Goal: Task Accomplishment & Management: Use online tool/utility

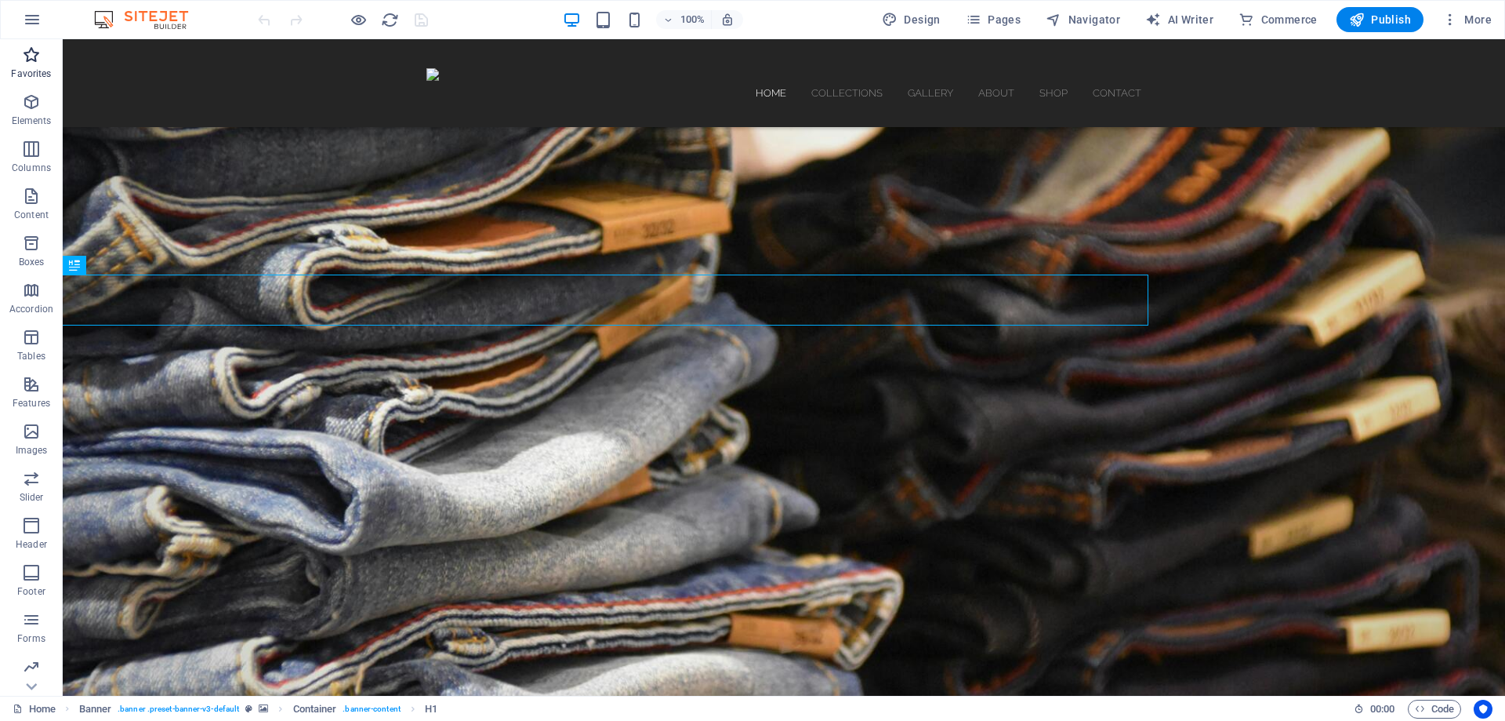
scroll to position [96, 0]
click at [28, 48] on icon at bounding box center [31, 49] width 22 height 22
click at [32, 22] on icon "button" at bounding box center [32, 19] width 19 height 19
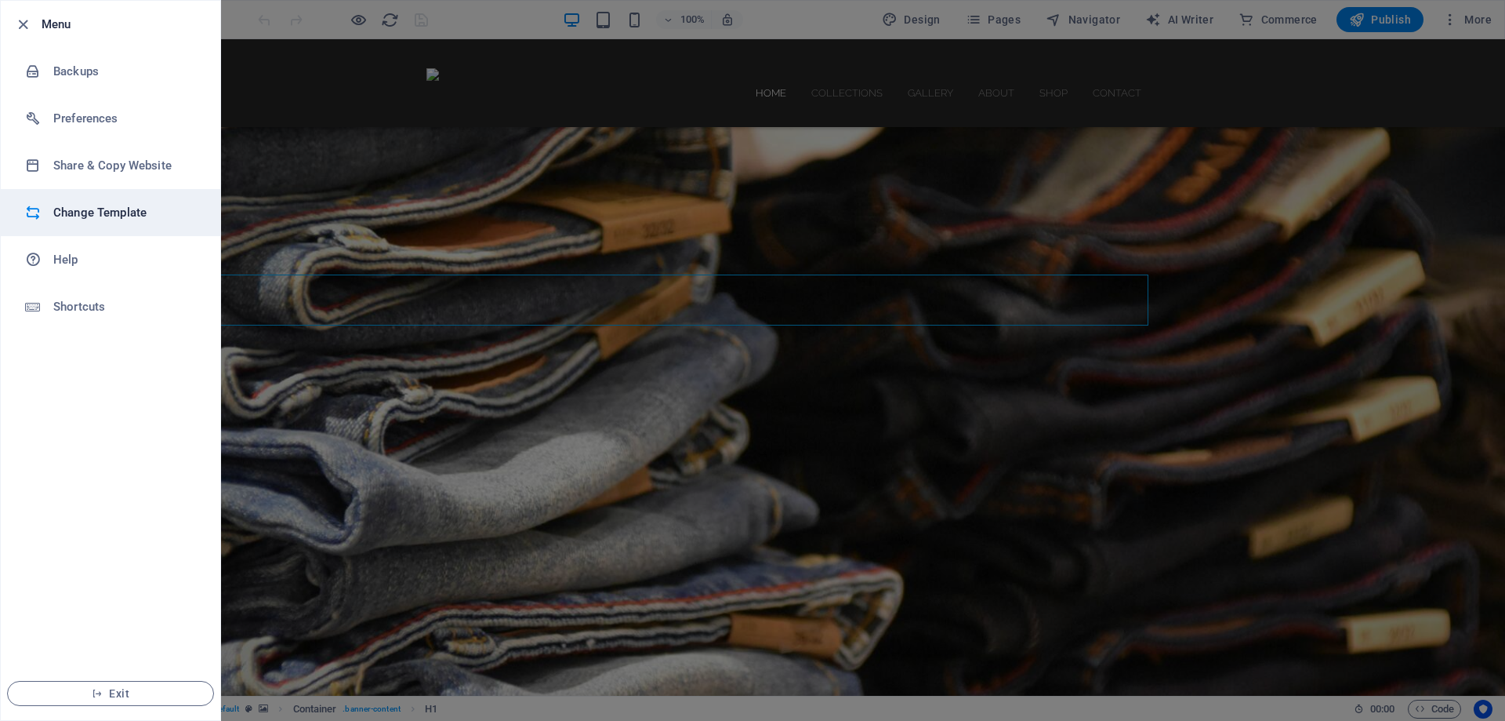
click at [160, 209] on h6 "Change Template" at bounding box center [125, 212] width 145 height 19
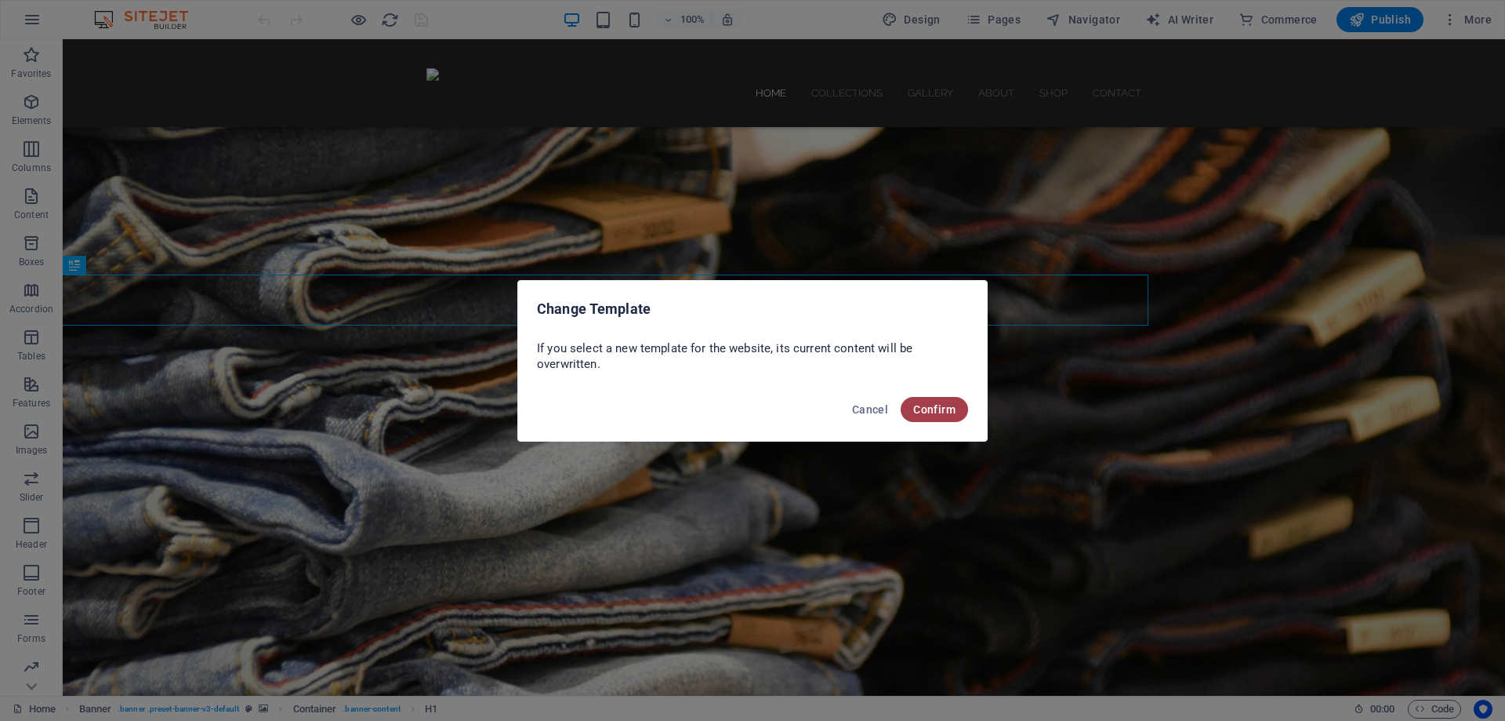
click at [940, 411] on span "Confirm" at bounding box center [934, 409] width 42 height 13
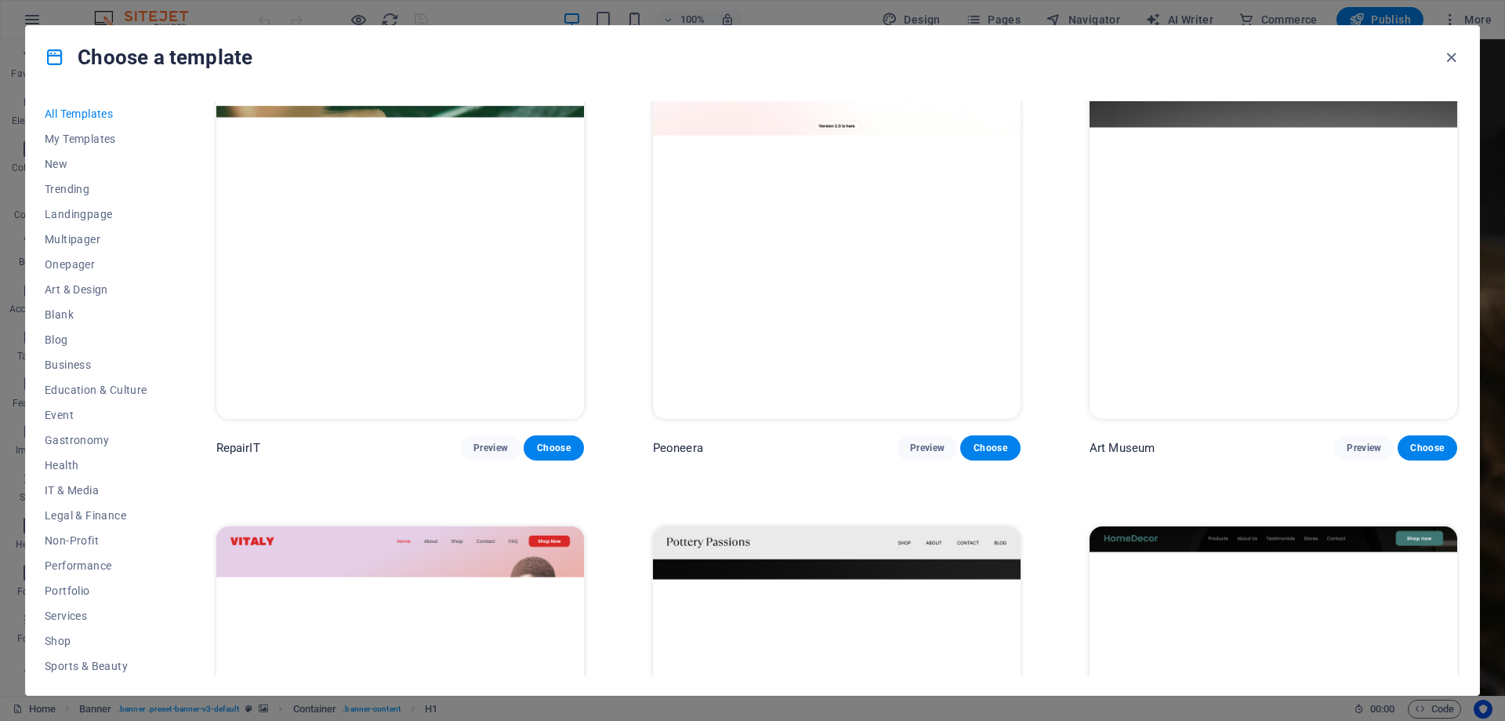
scroll to position [941, 0]
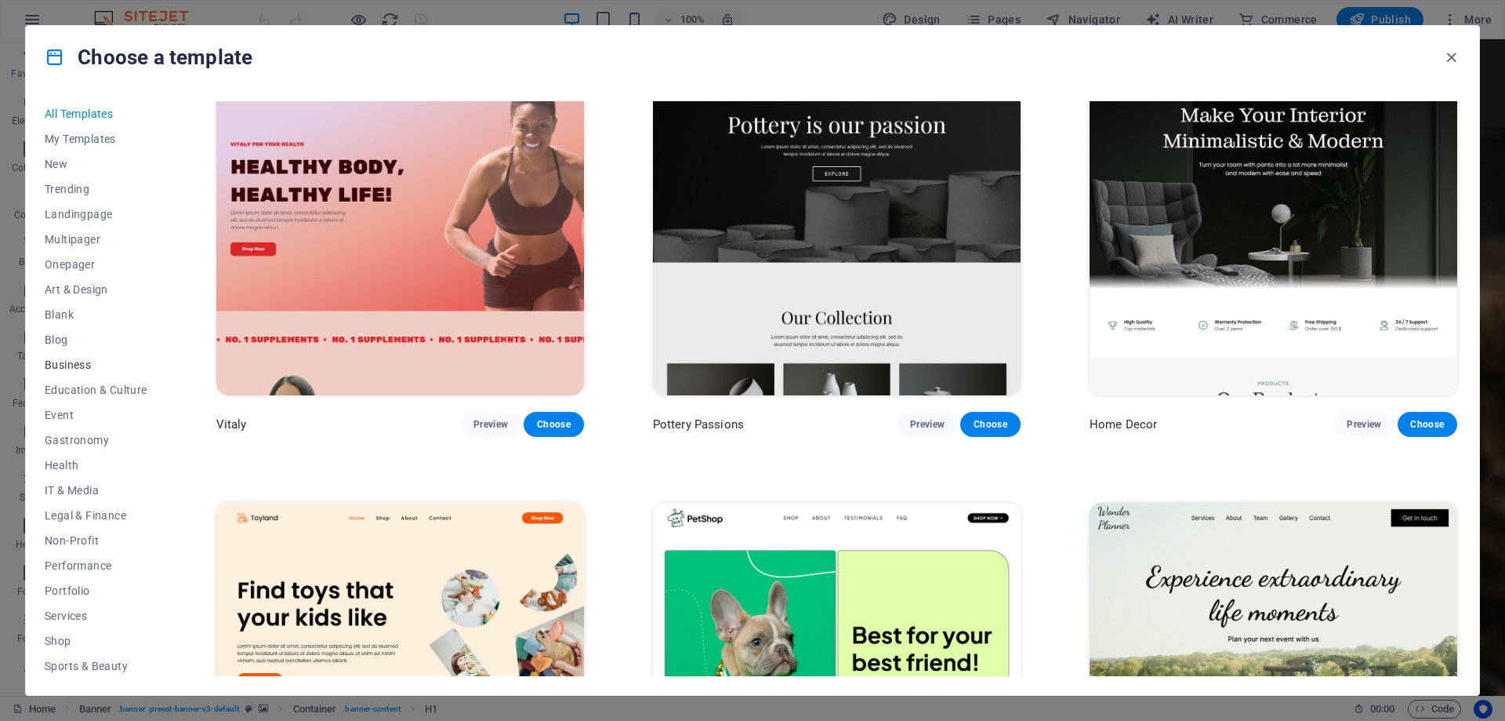
click at [101, 361] on span "Business" at bounding box center [96, 364] width 103 height 13
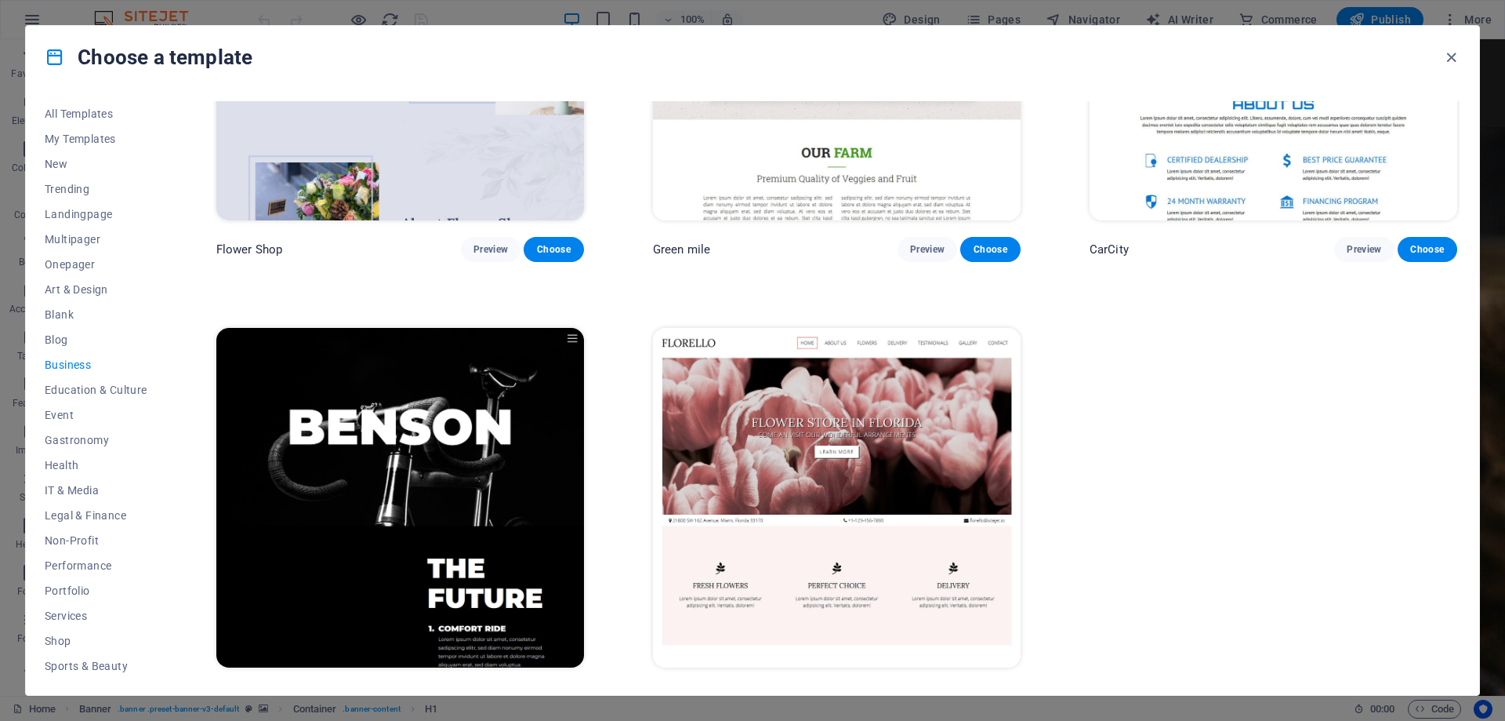
scroll to position [696, 0]
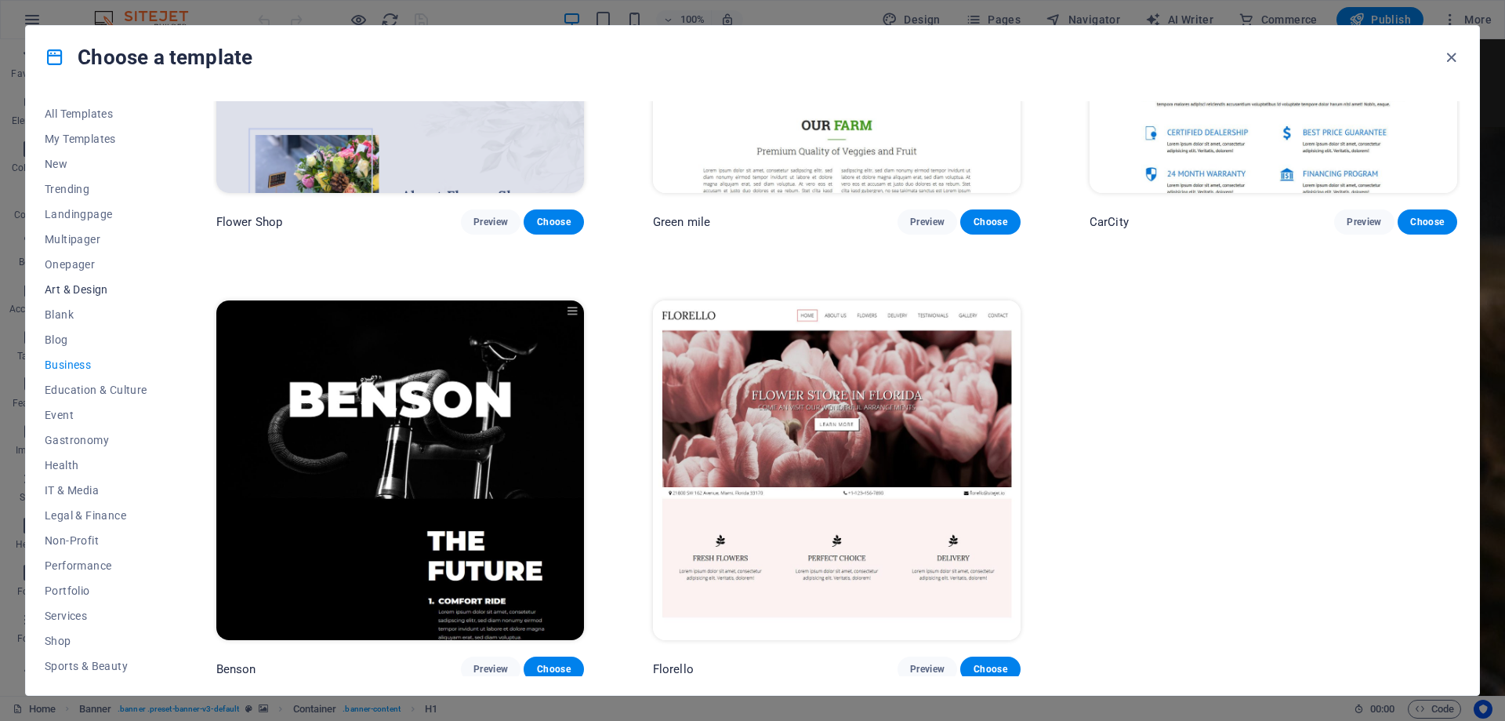
click at [103, 290] on span "Art & Design" at bounding box center [96, 289] width 103 height 13
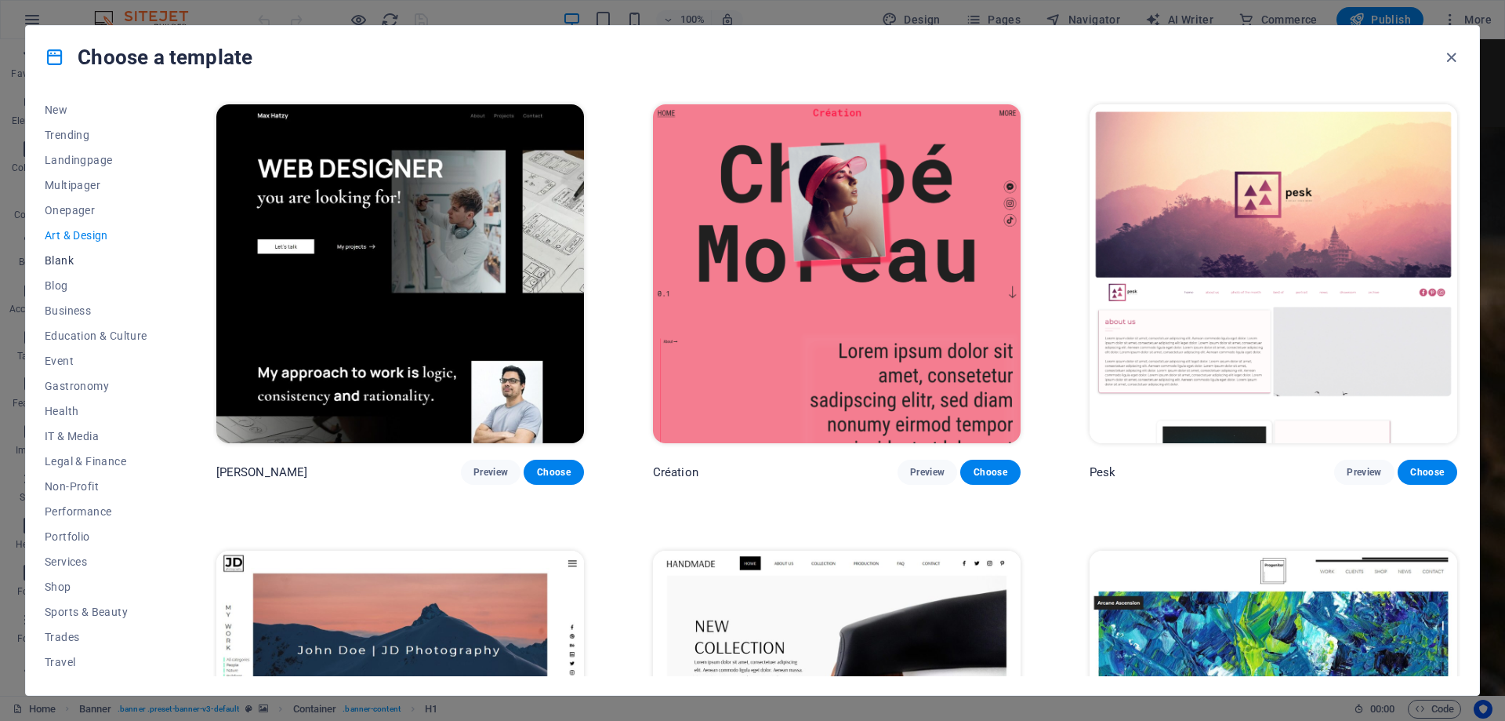
scroll to position [78, 0]
click at [73, 559] on span "Shop" at bounding box center [96, 563] width 103 height 13
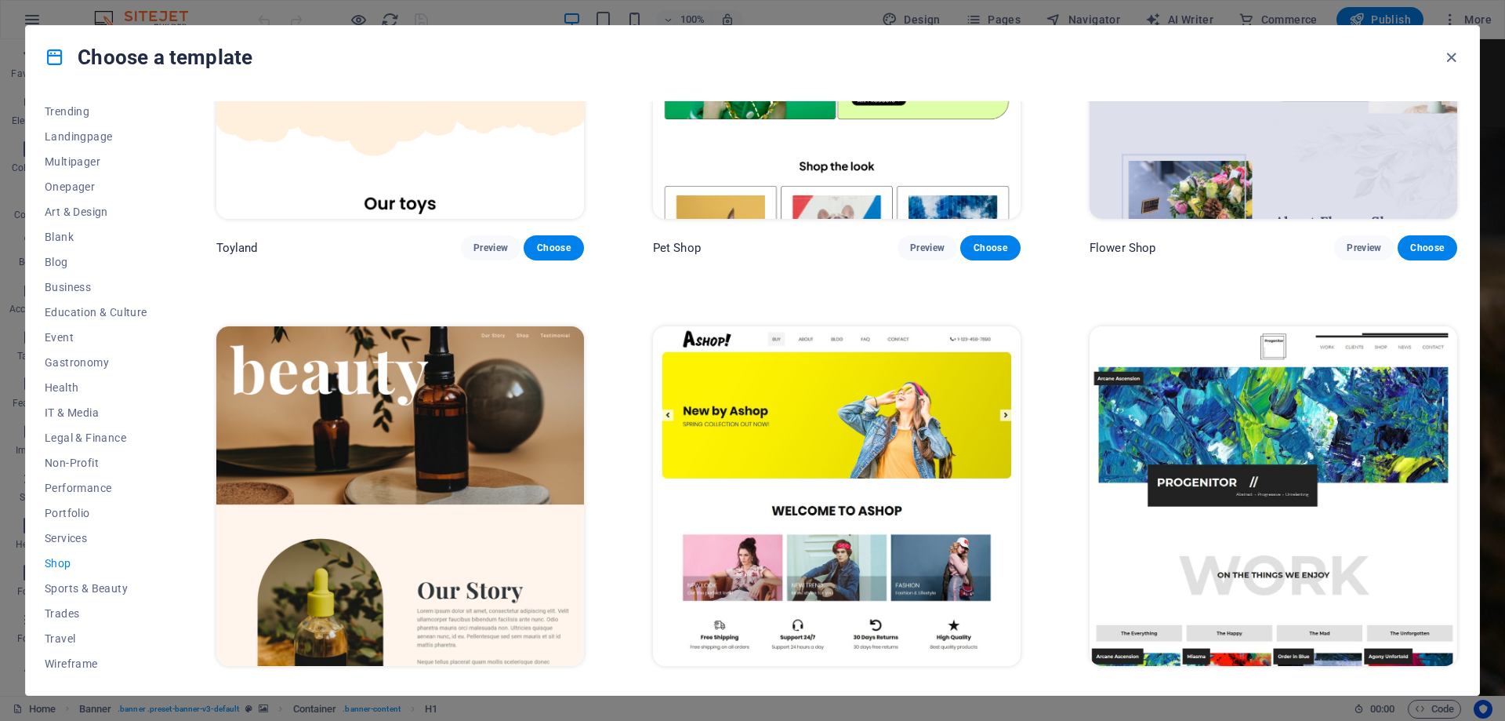
scroll to position [1141, 0]
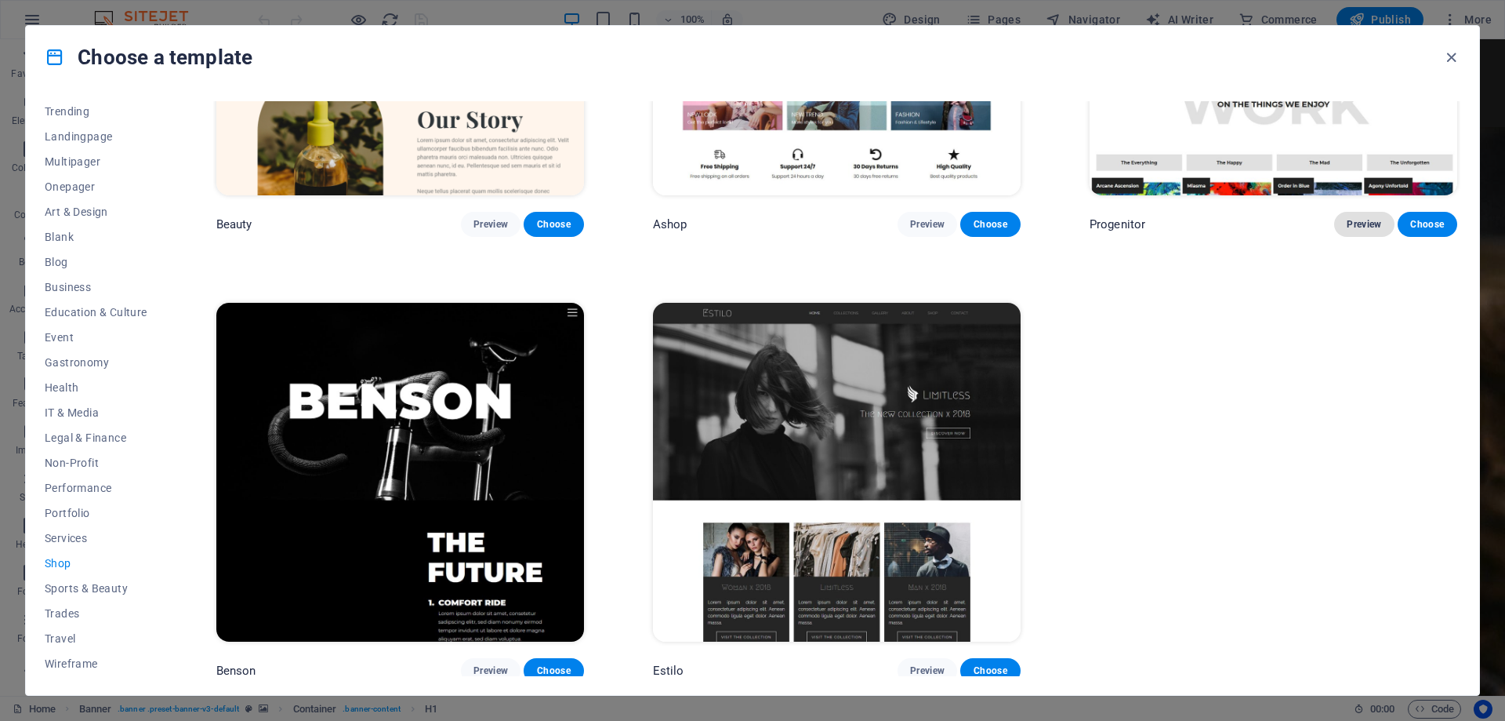
click at [1342, 220] on button "Preview" at bounding box center [1364, 224] width 60 height 25
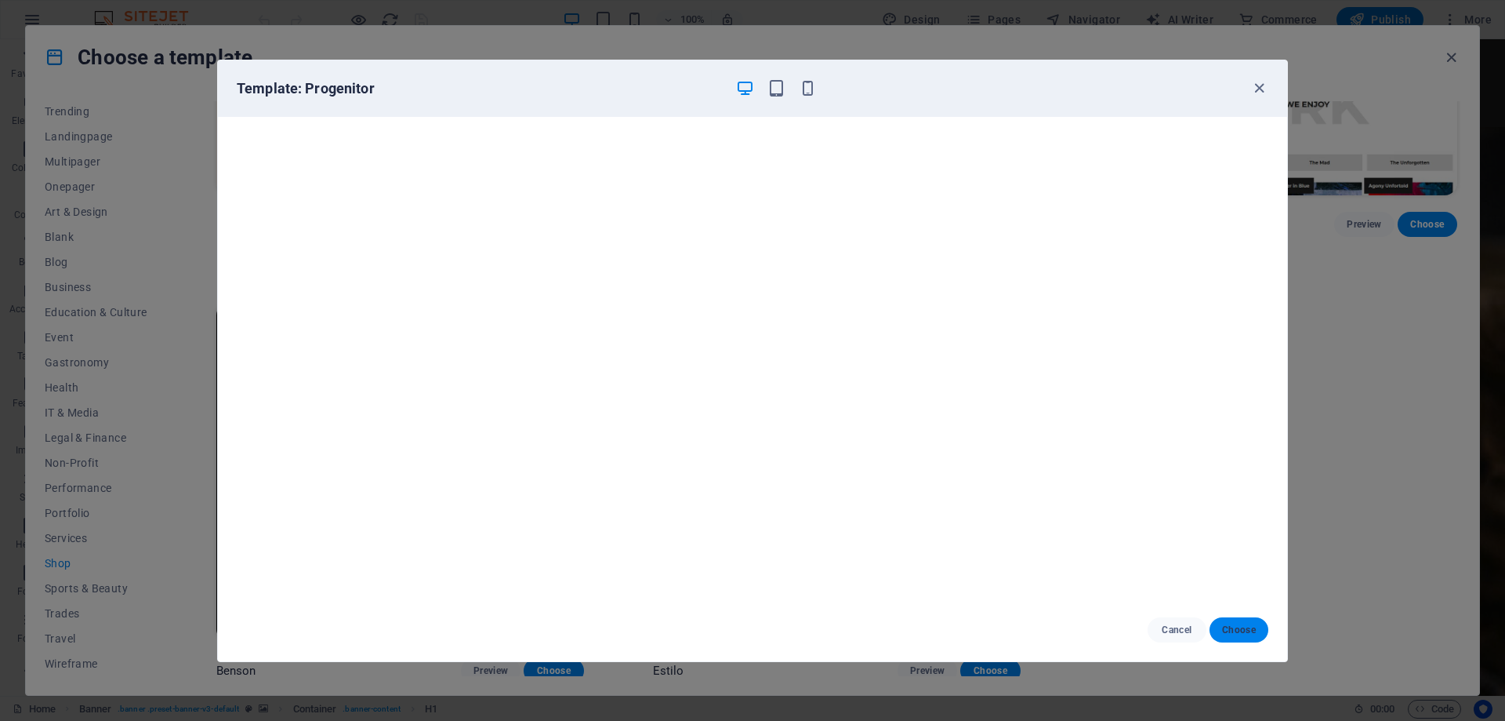
click at [1243, 634] on span "Choose" at bounding box center [1239, 629] width 34 height 13
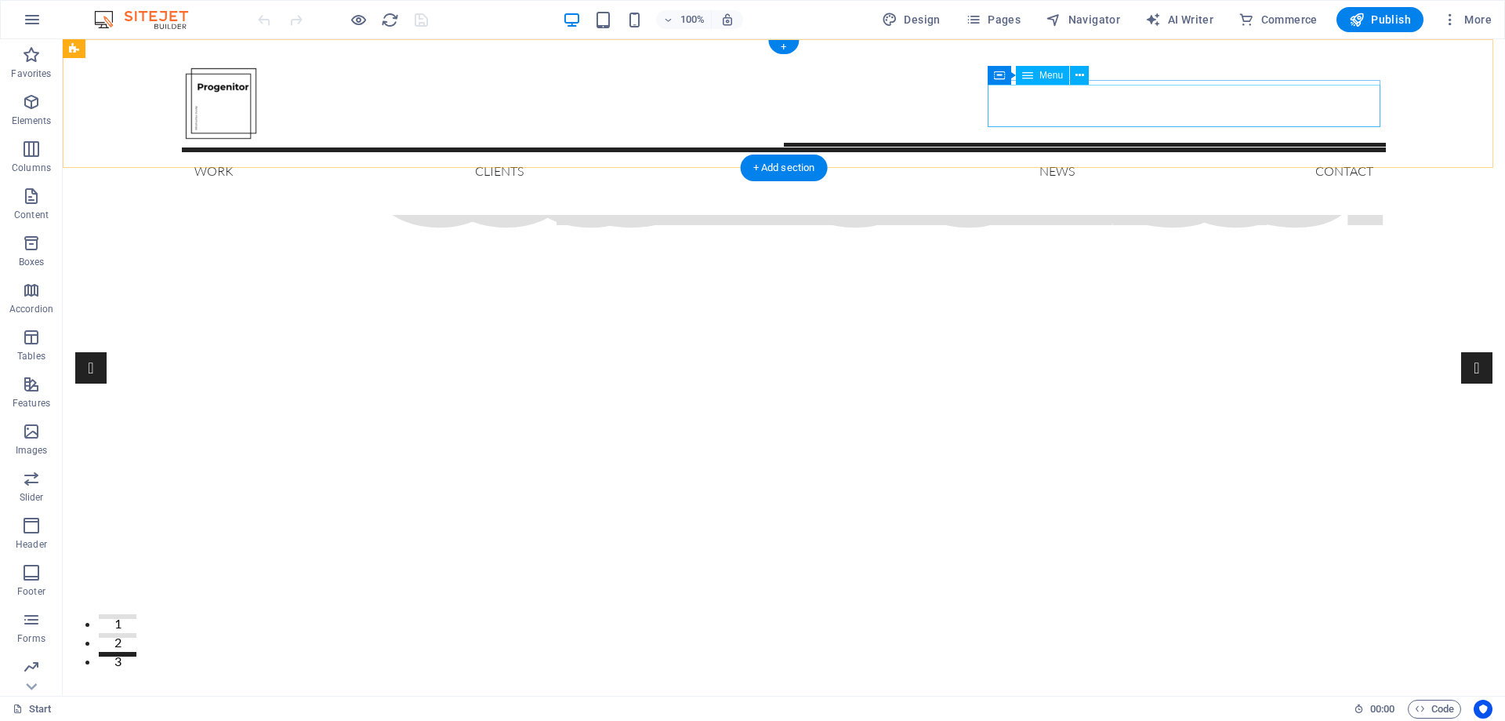
click at [1186, 147] on nav "Work Clients Shop News Contact" at bounding box center [784, 168] width 1204 height 42
click at [1180, 147] on nav "Work Clients Shop News Contact" at bounding box center [784, 168] width 1204 height 42
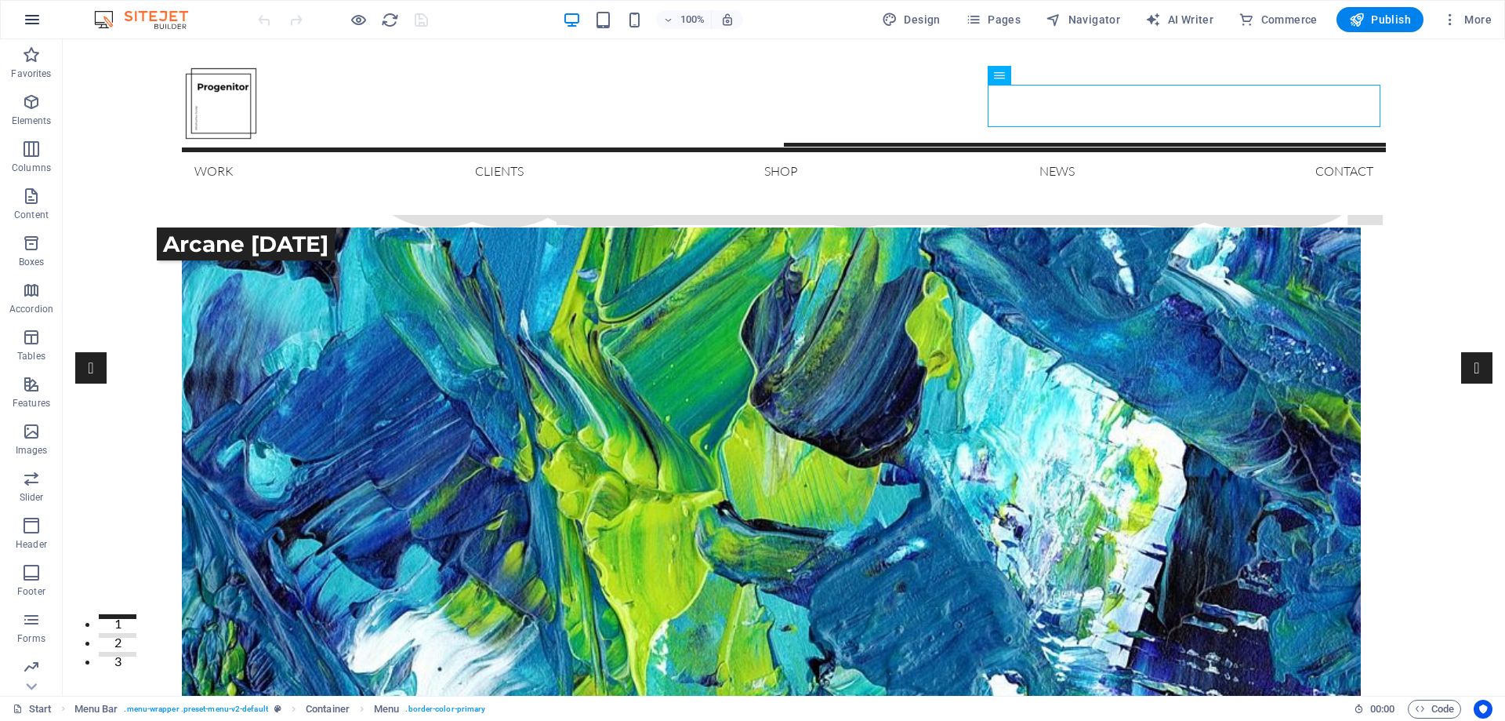
click at [31, 15] on icon "button" at bounding box center [32, 19] width 19 height 19
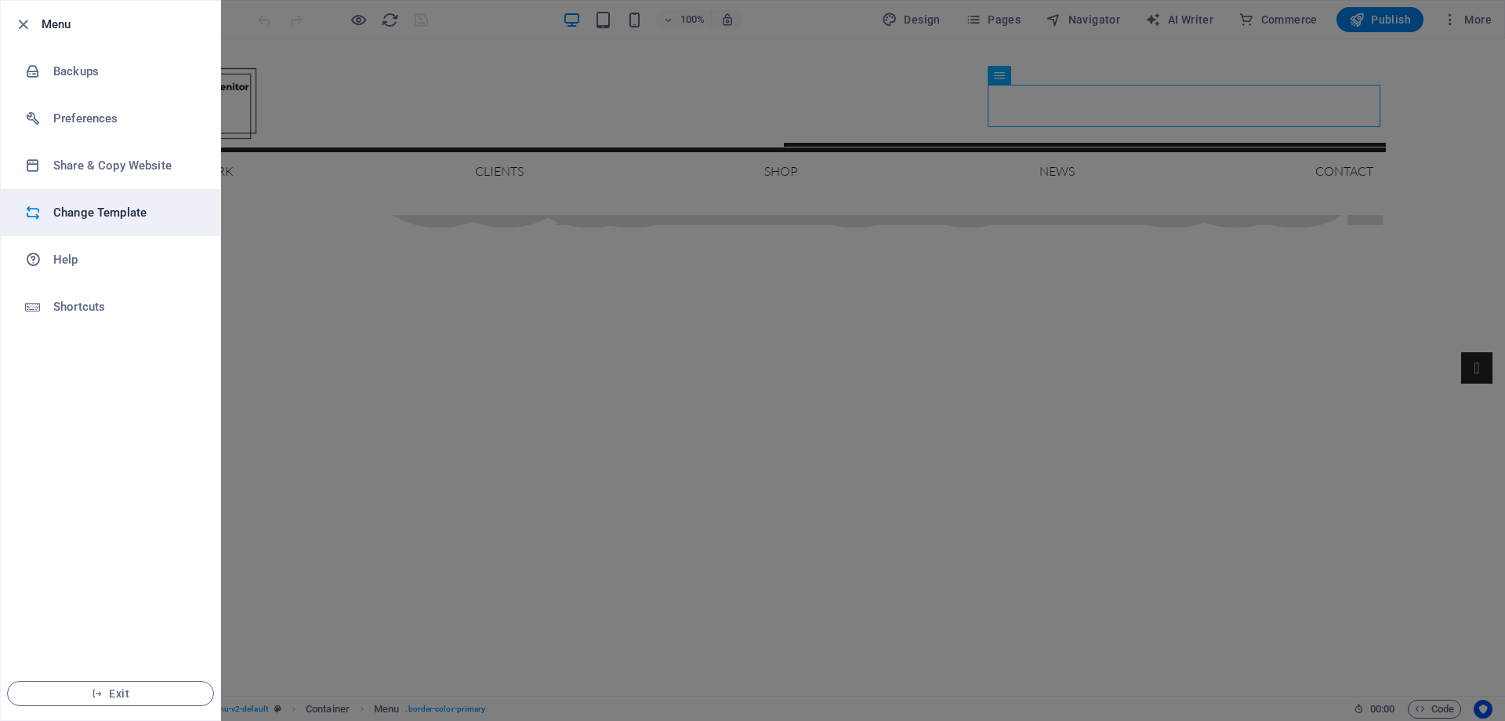
click at [107, 225] on li "Change Template" at bounding box center [111, 212] width 220 height 47
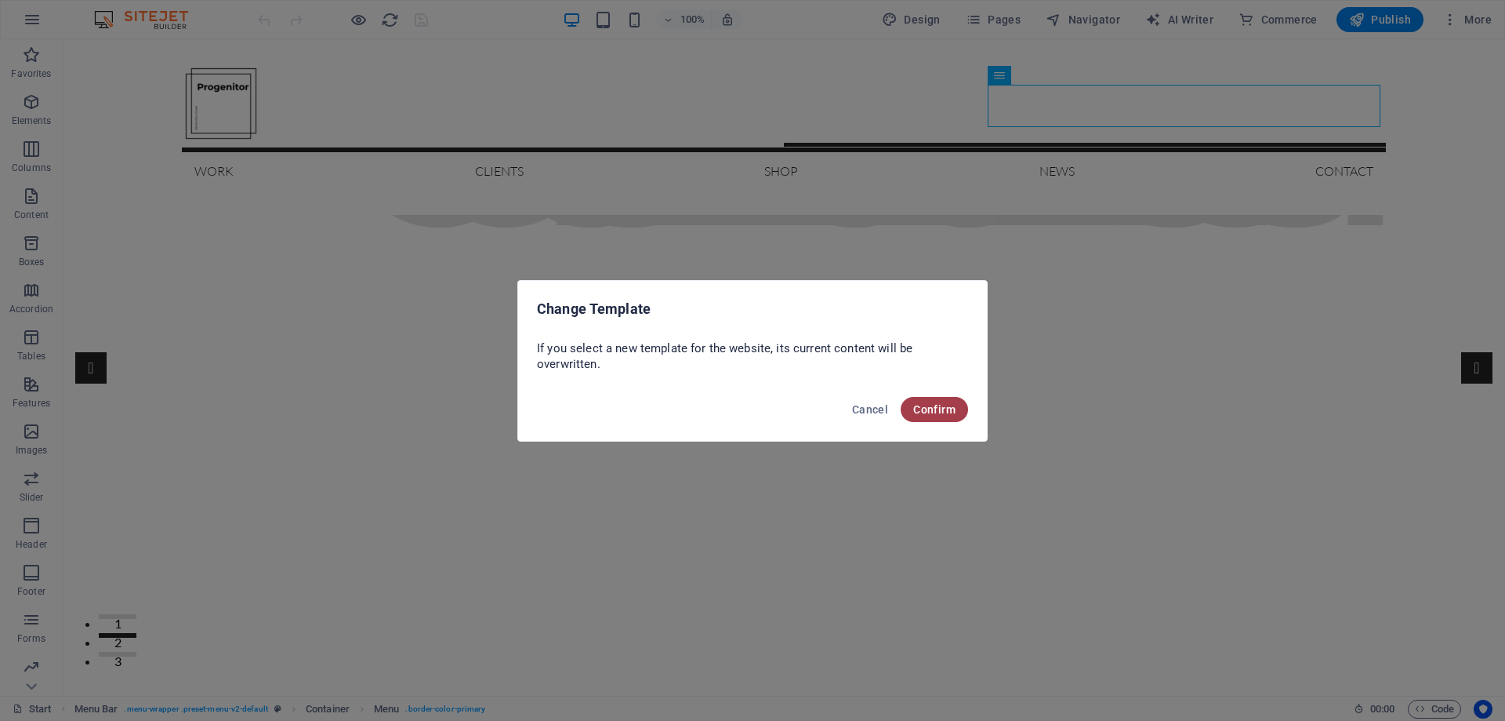
click at [943, 408] on span "Confirm" at bounding box center [934, 409] width 42 height 13
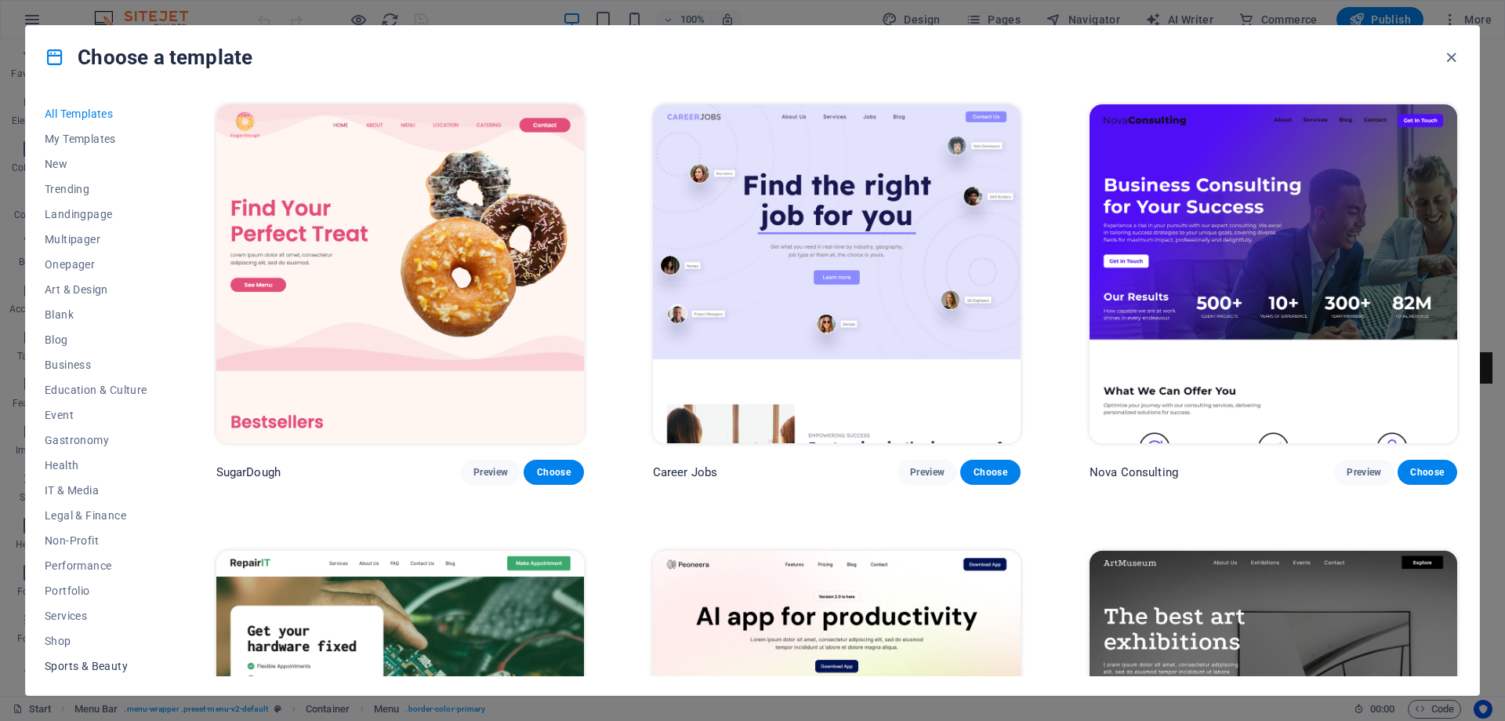
click at [87, 667] on span "Sports & Beauty" at bounding box center [96, 665] width 103 height 13
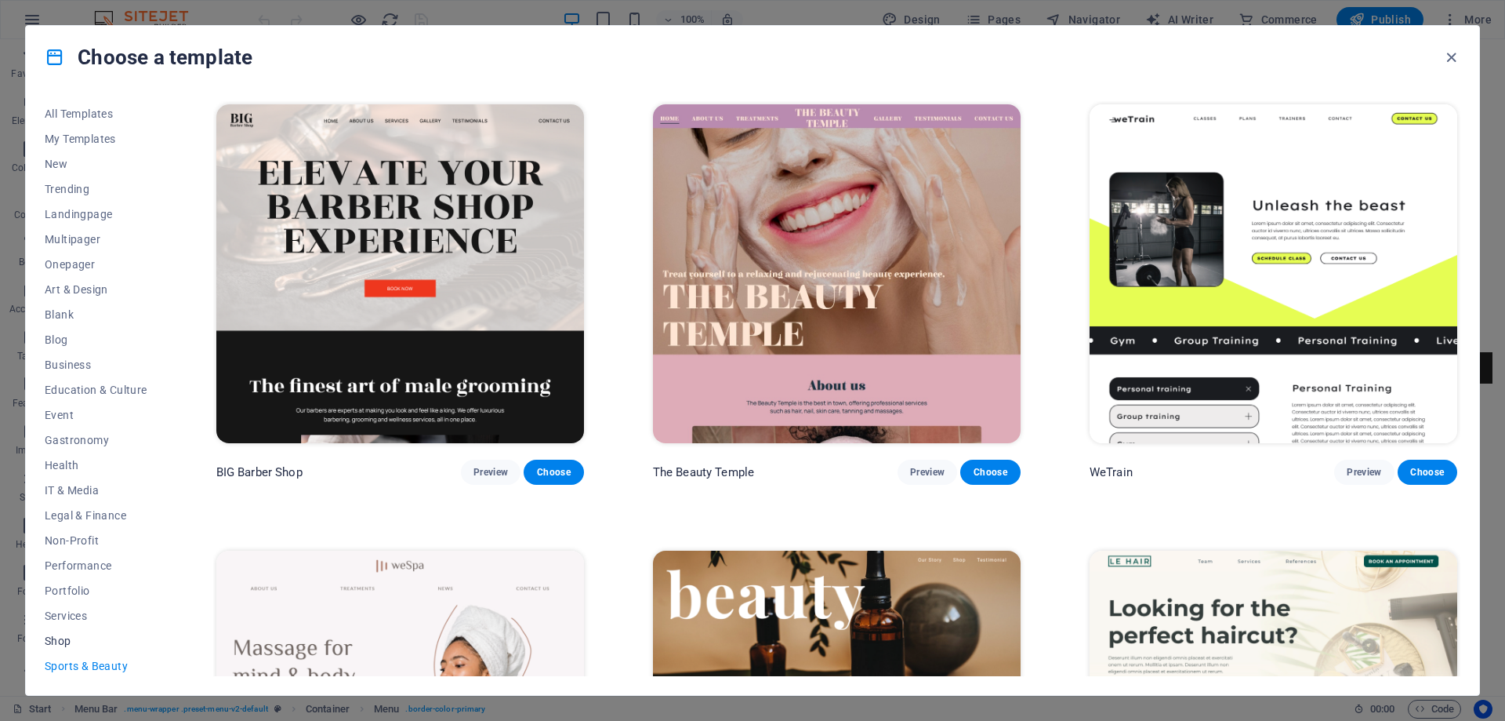
click at [71, 644] on span "Shop" at bounding box center [96, 640] width 103 height 13
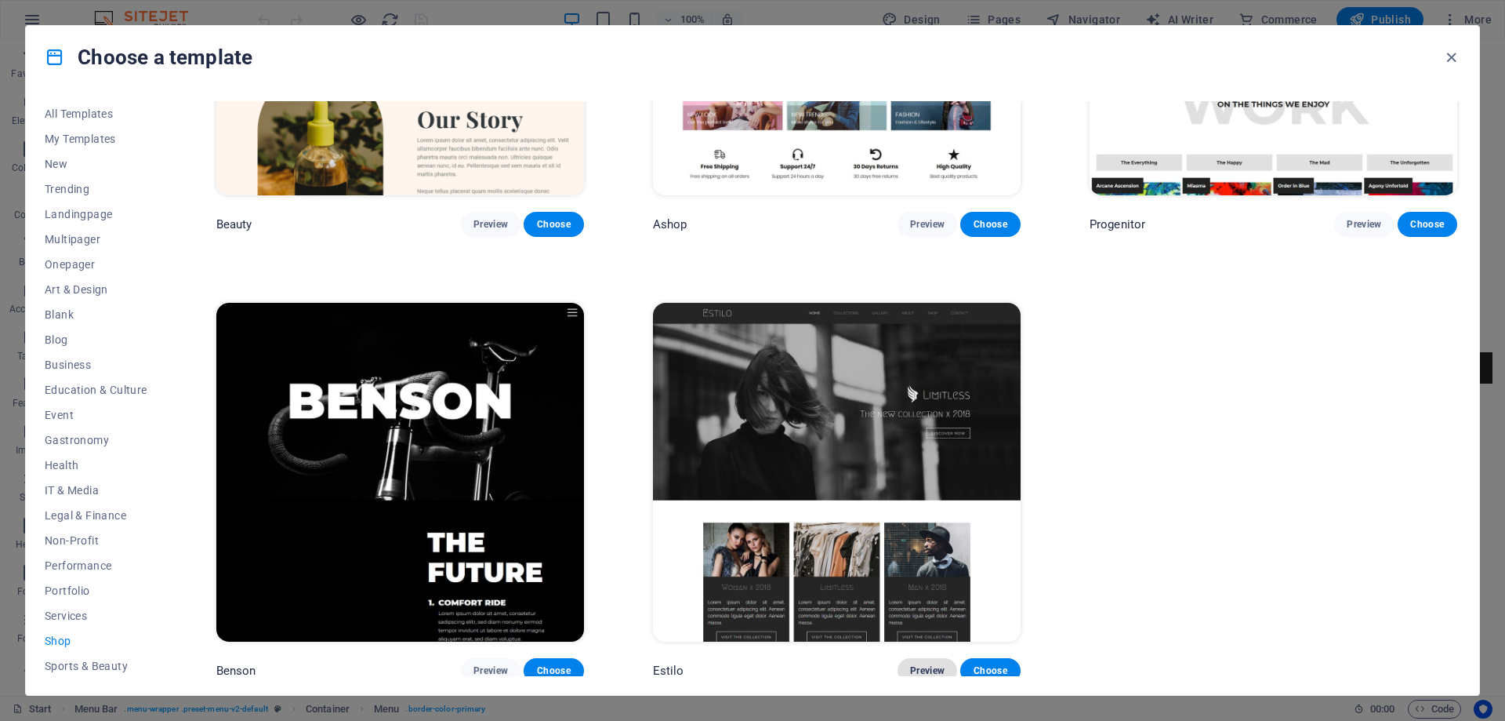
click at [922, 664] on span "Preview" at bounding box center [927, 670] width 34 height 13
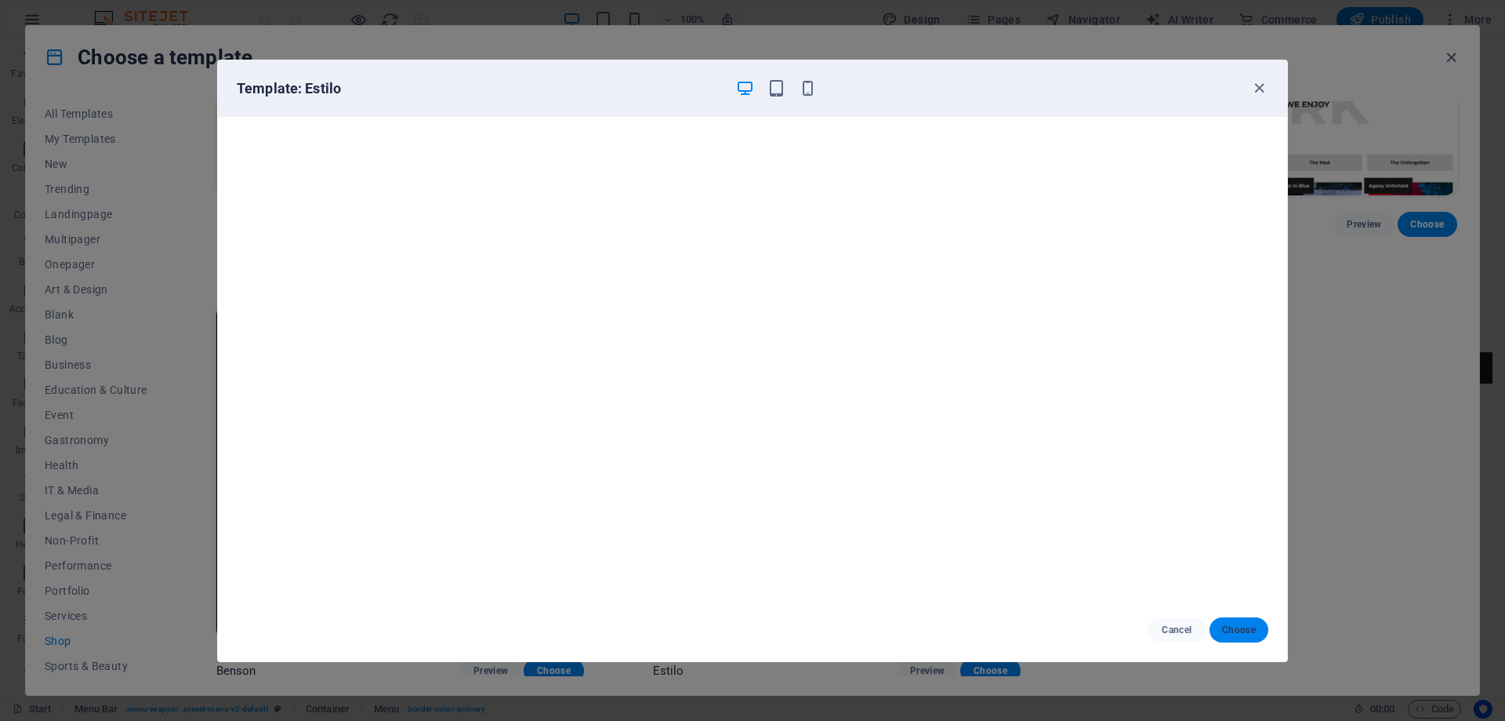
click at [1236, 633] on span "Choose" at bounding box center [1239, 629] width 34 height 13
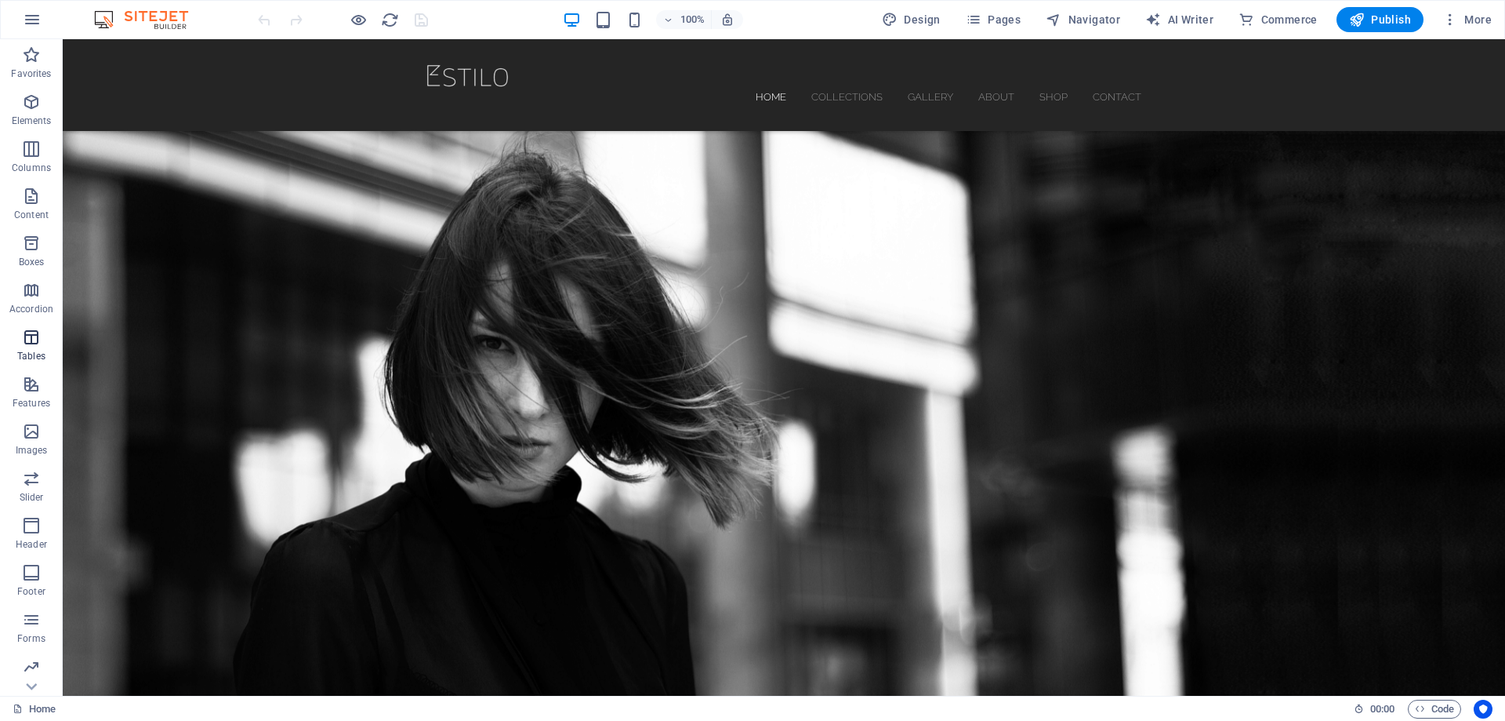
click at [41, 335] on icon "button" at bounding box center [31, 337] width 19 height 19
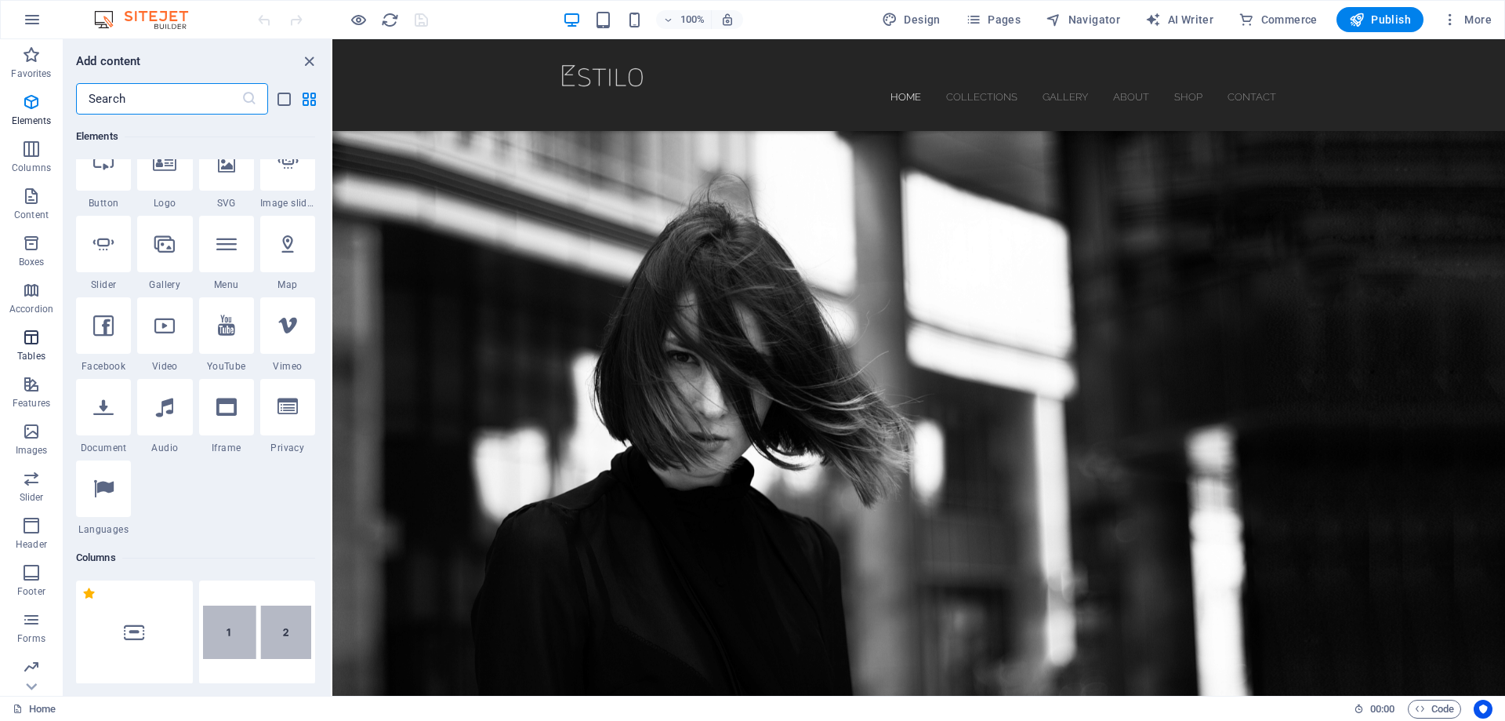
scroll to position [5430, 0]
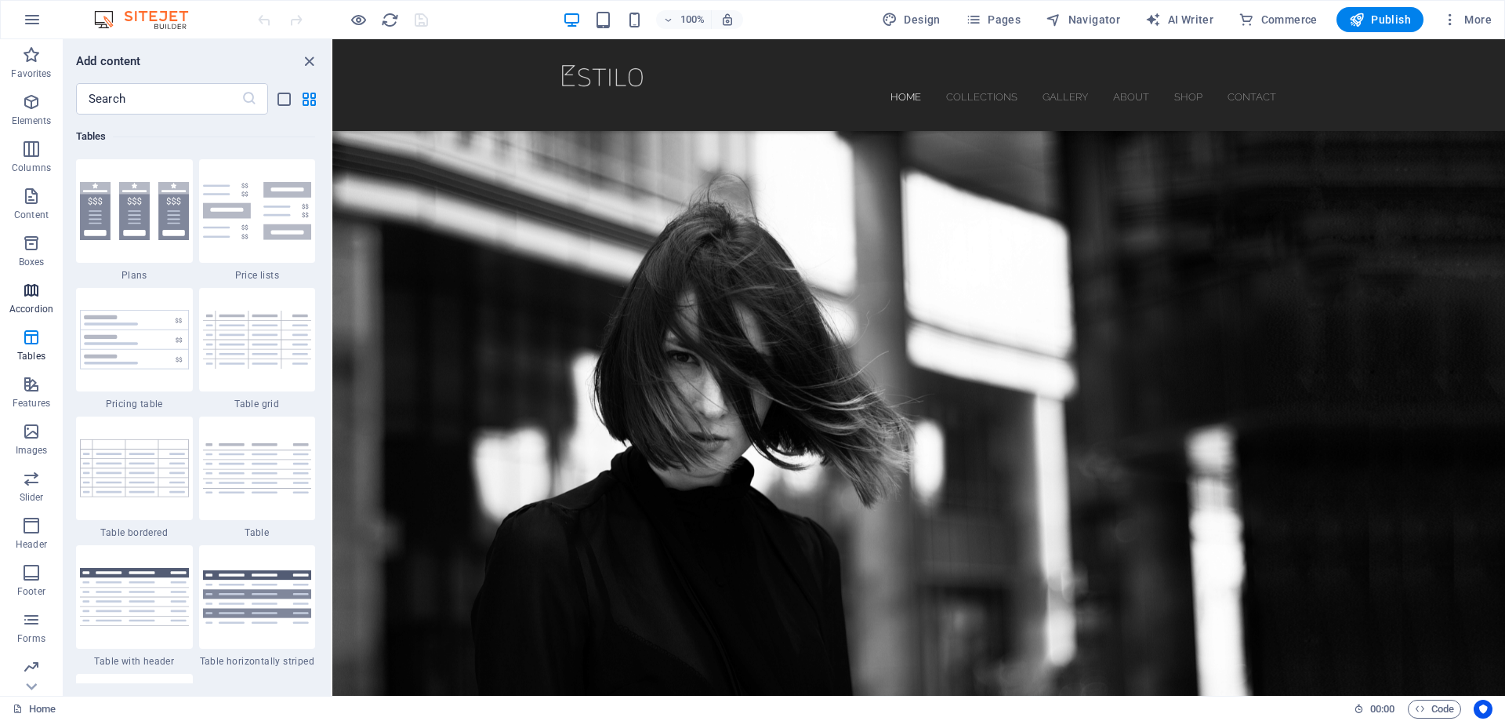
click at [39, 295] on icon "button" at bounding box center [31, 290] width 19 height 19
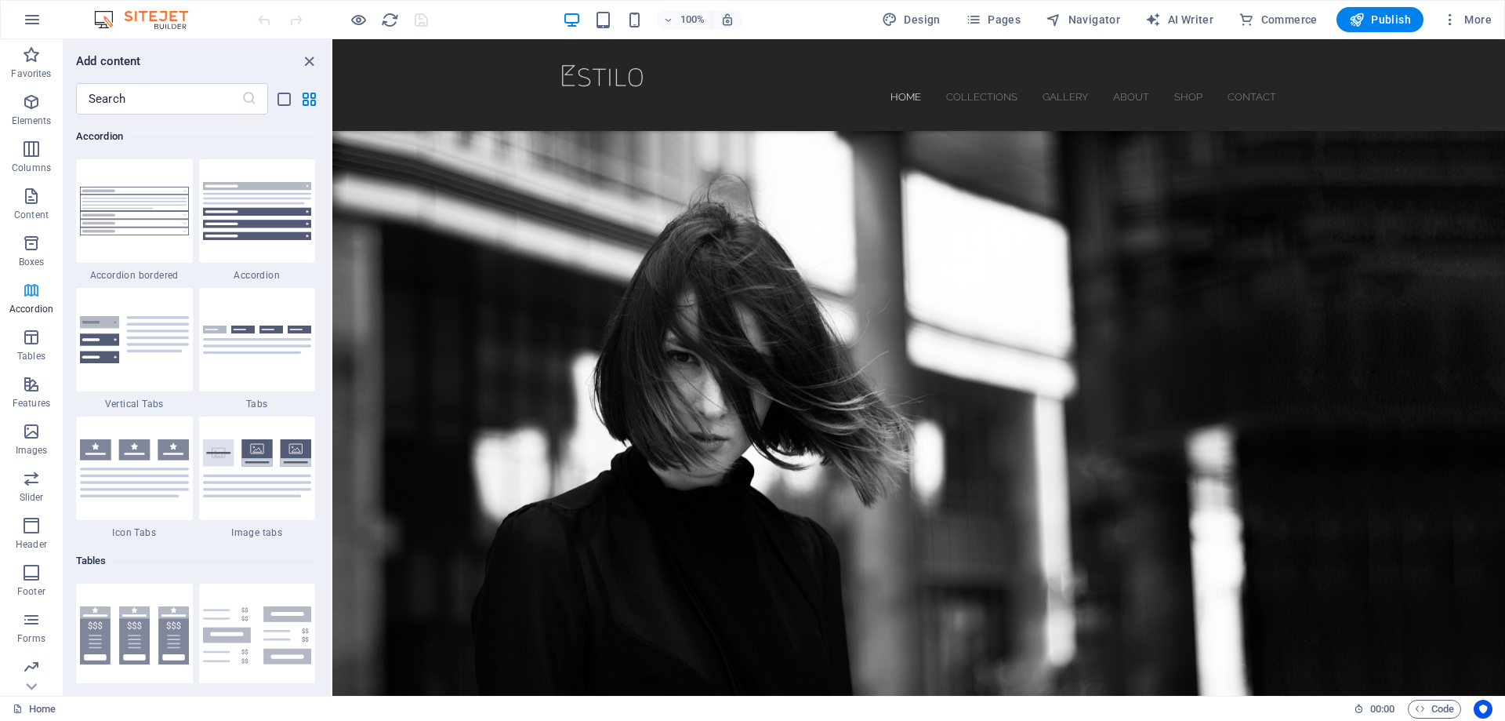
scroll to position [5006, 0]
click at [27, 211] on p "Content" at bounding box center [31, 215] width 34 height 13
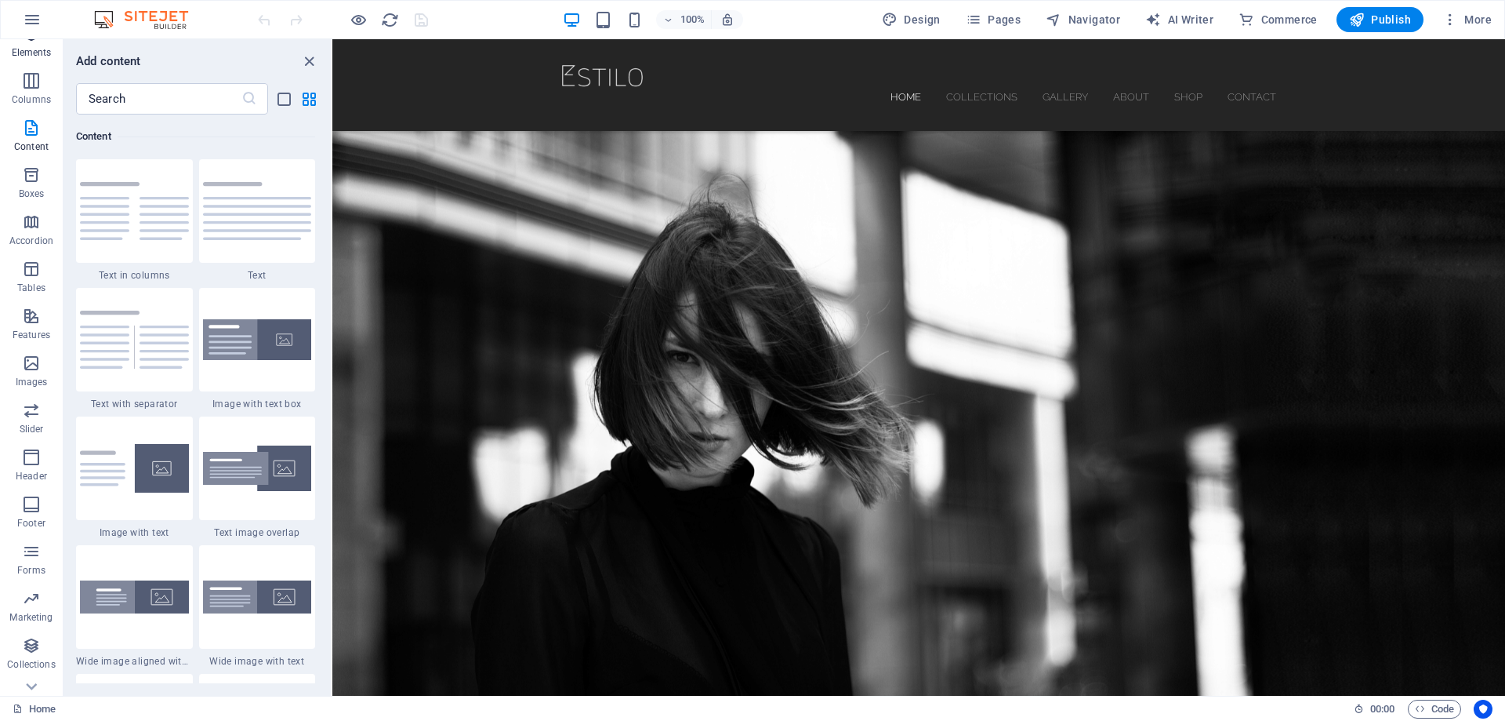
scroll to position [96, 0]
click at [36, 664] on icon "button" at bounding box center [31, 664] width 19 height 19
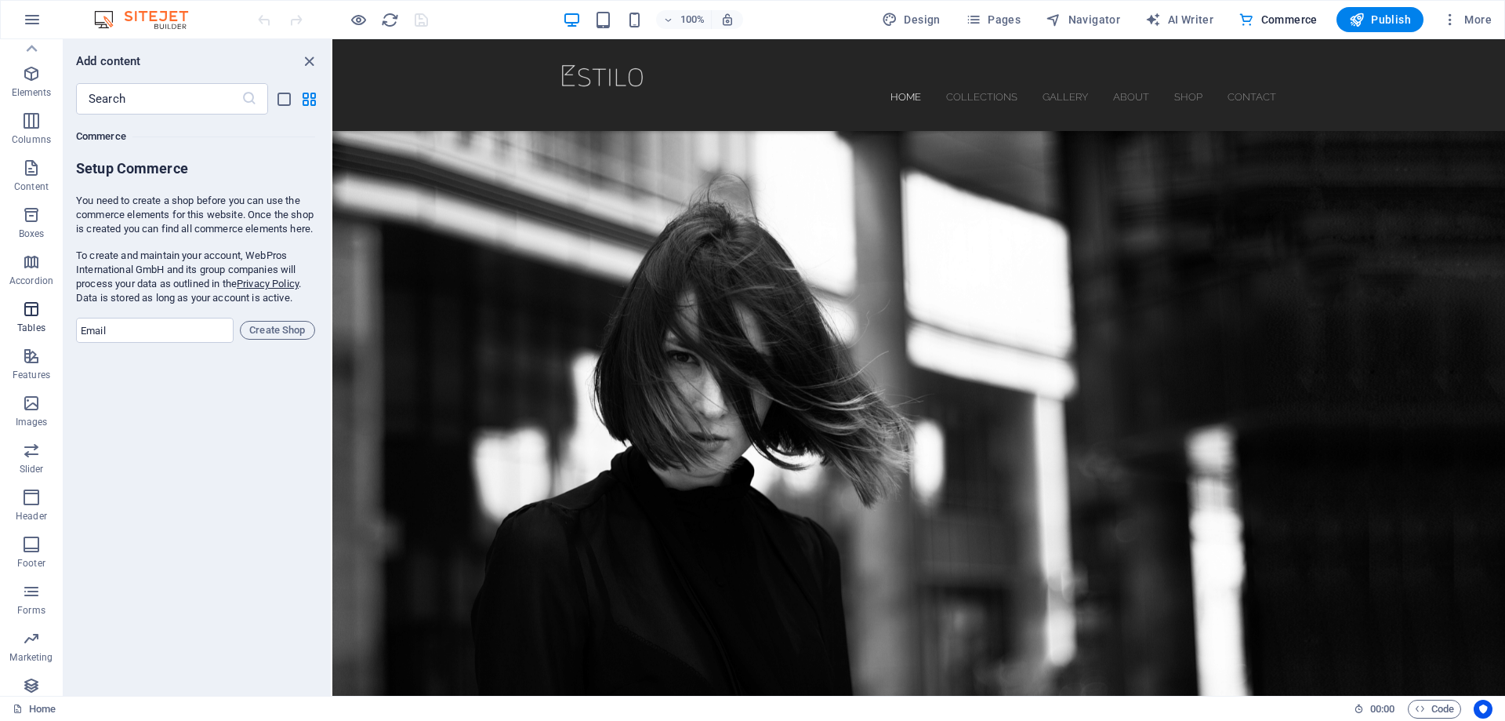
scroll to position [0, 0]
click at [39, 21] on icon "button" at bounding box center [32, 19] width 19 height 19
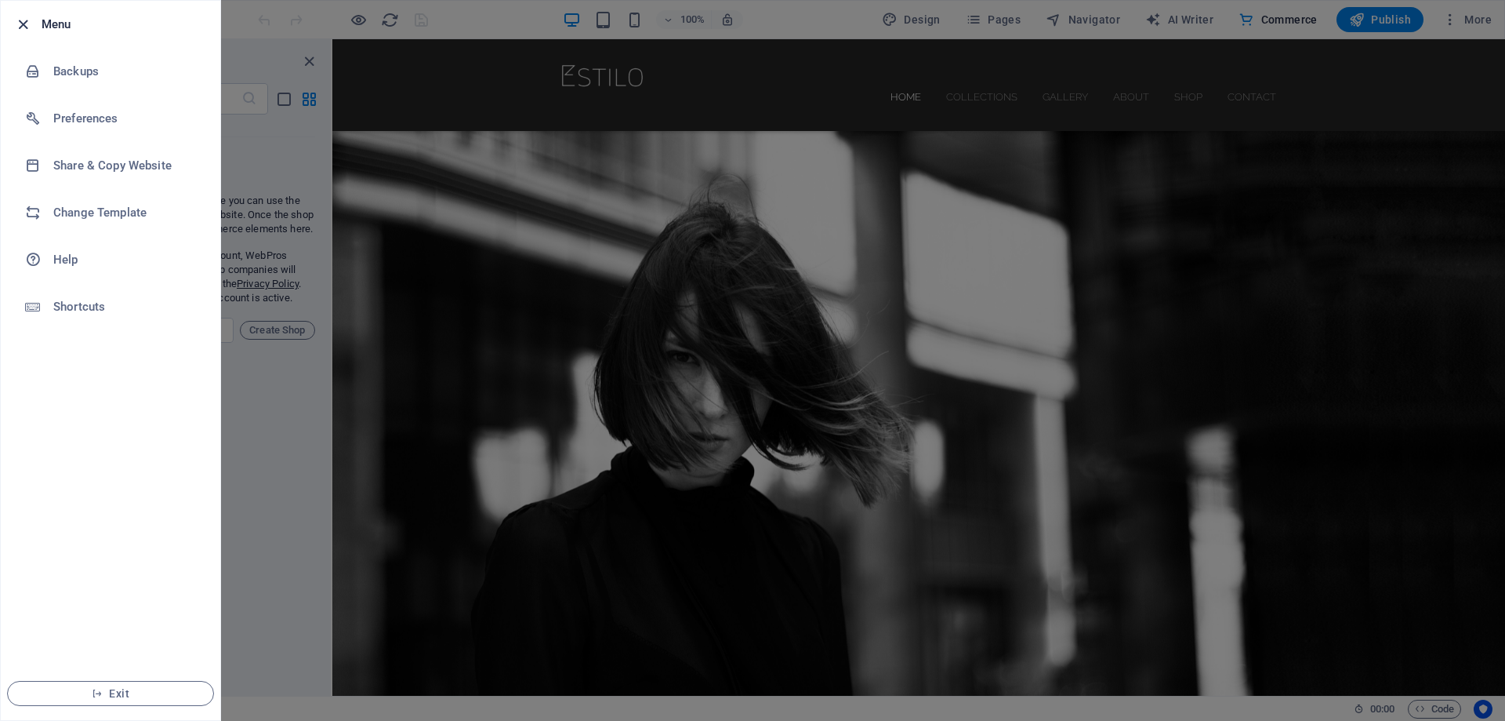
click at [27, 19] on icon "button" at bounding box center [23, 25] width 18 height 18
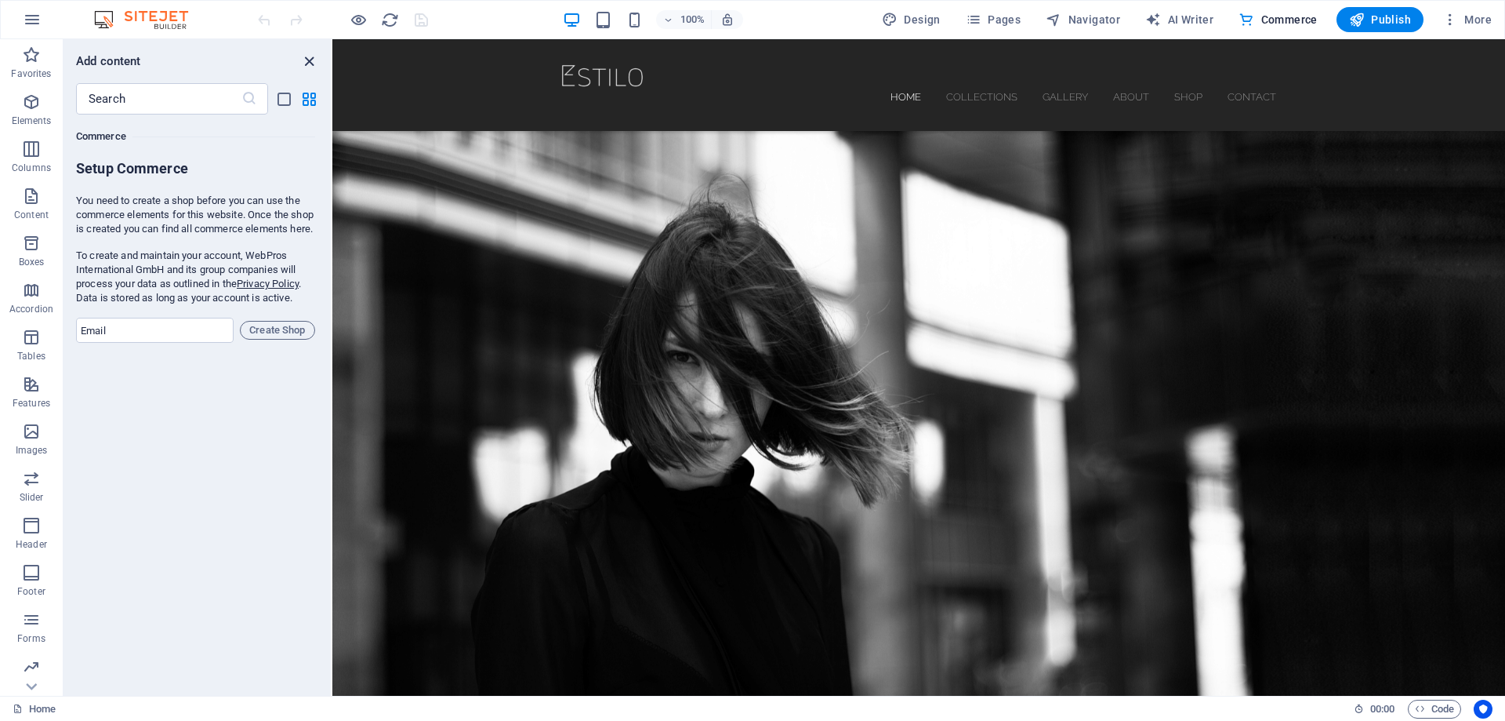
drag, startPoint x: 311, startPoint y: 57, endPoint x: 249, endPoint y: 16, distance: 74.2
click at [312, 56] on icon "close panel" at bounding box center [309, 62] width 18 height 18
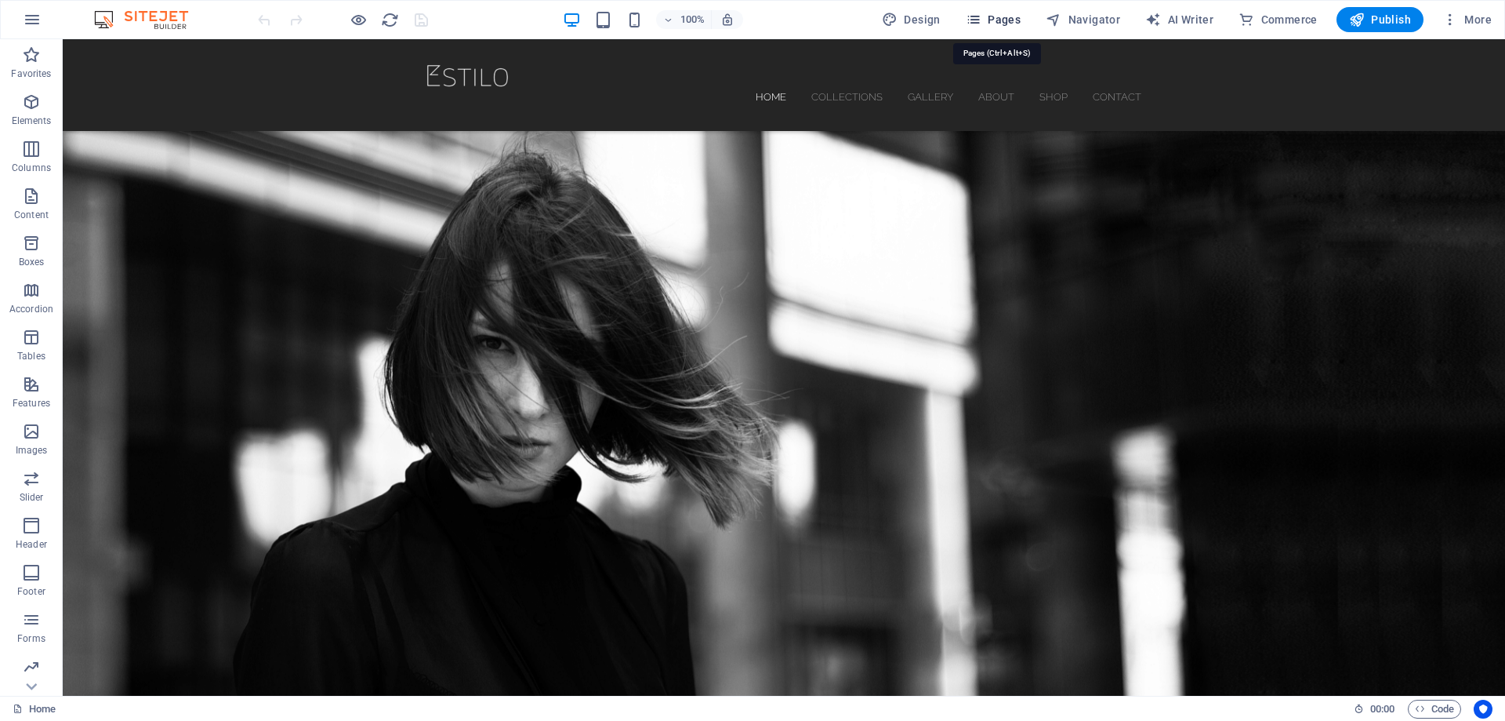
click at [993, 10] on button "Pages" at bounding box center [993, 19] width 67 height 25
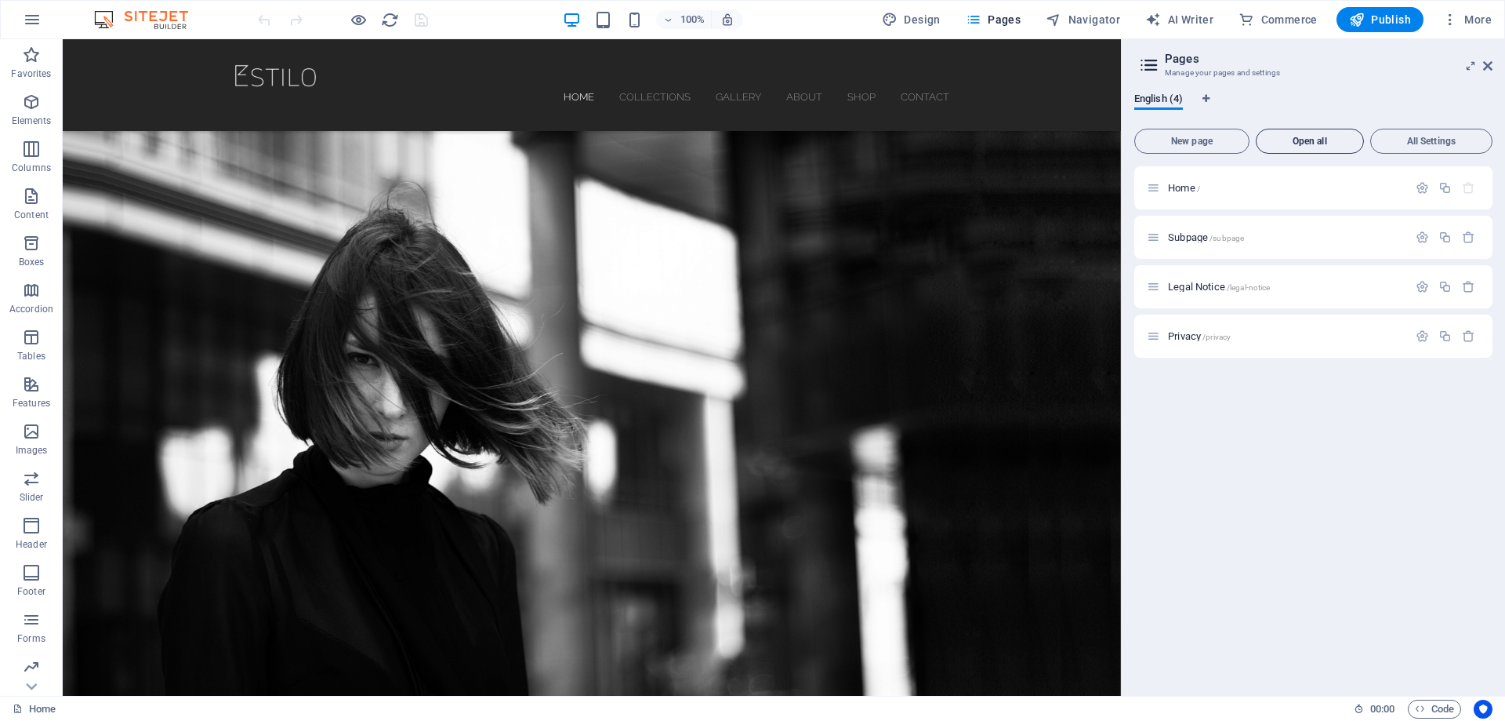
click at [1335, 148] on button "Open all" at bounding box center [1310, 141] width 108 height 25
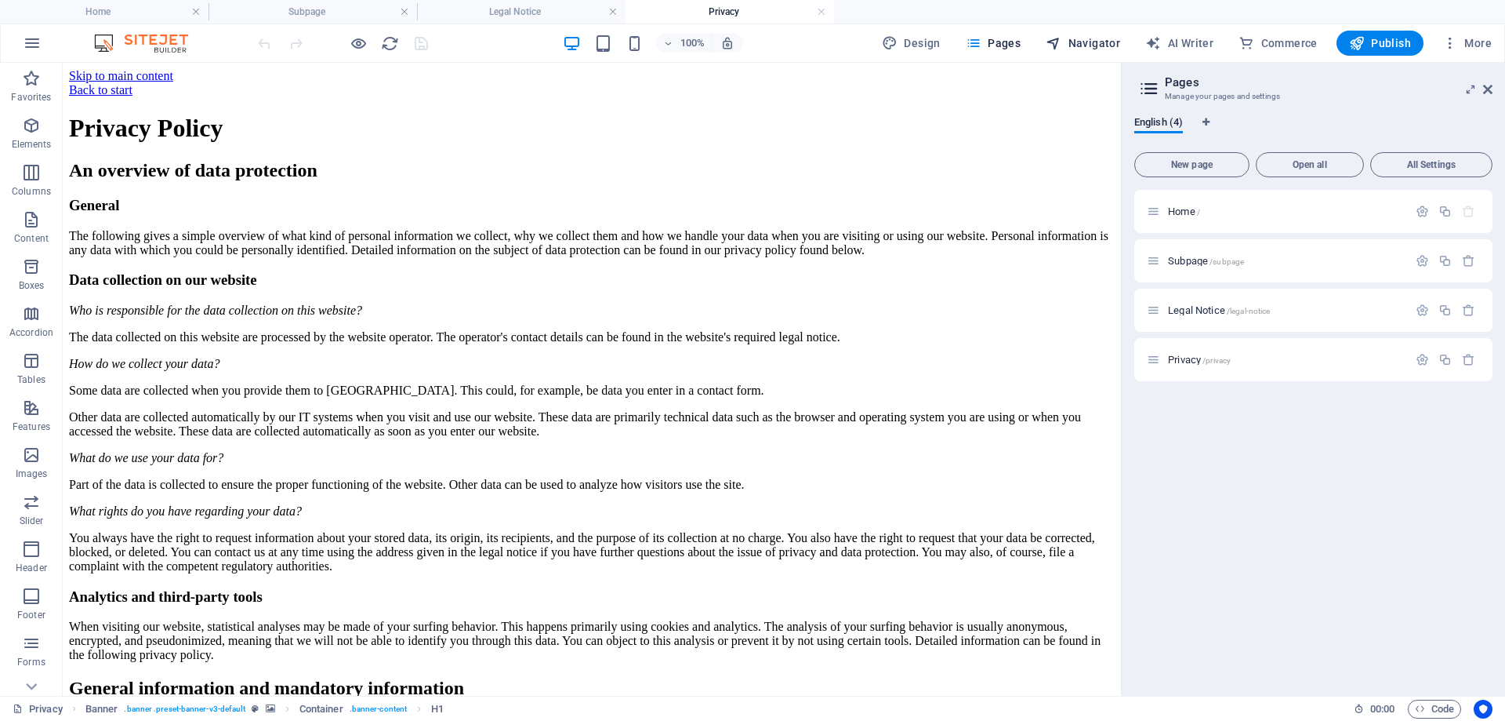
click at [1084, 40] on span "Navigator" at bounding box center [1083, 43] width 74 height 16
select select "18203470-en"
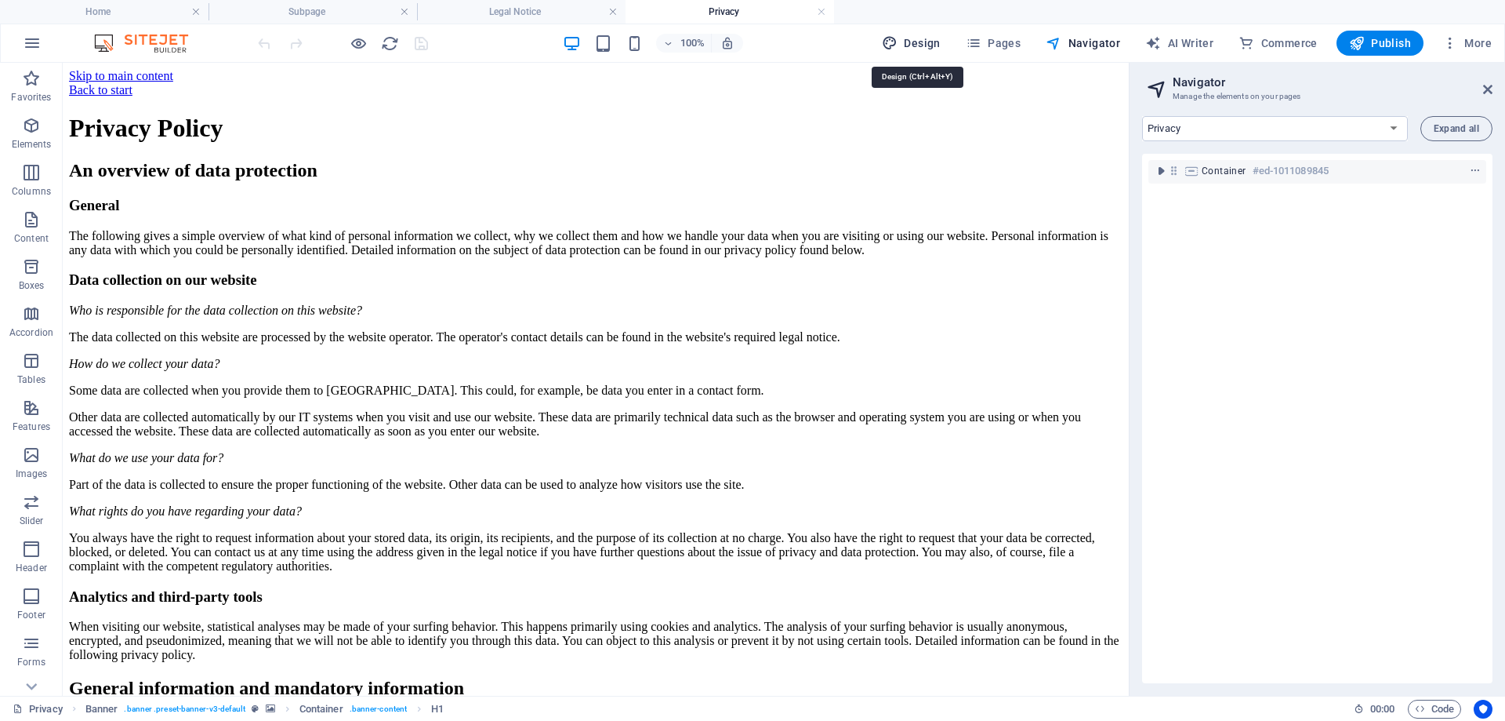
click at [913, 54] on button "Design" at bounding box center [911, 43] width 71 height 25
select select "px"
select select "300"
select select "px"
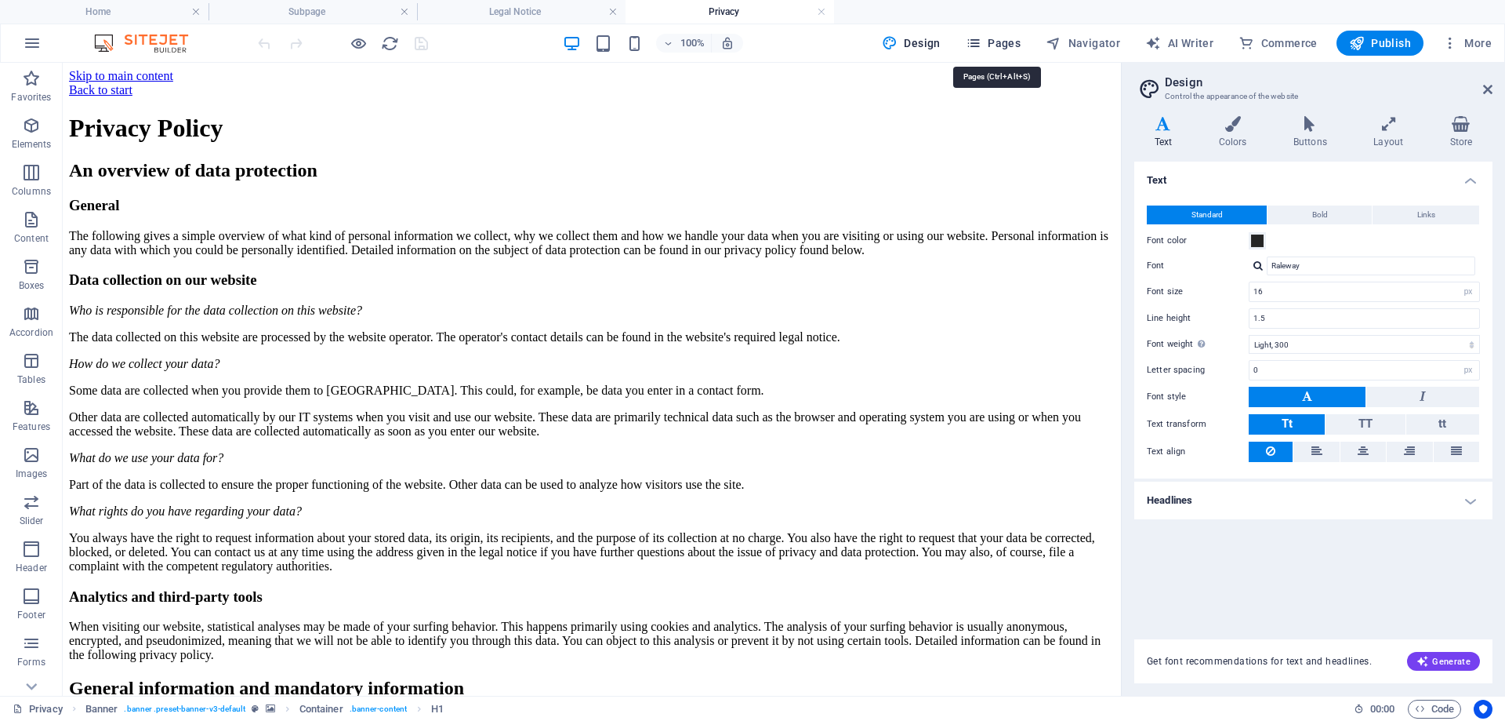
click at [1003, 49] on span "Pages" at bounding box center [993, 43] width 55 height 16
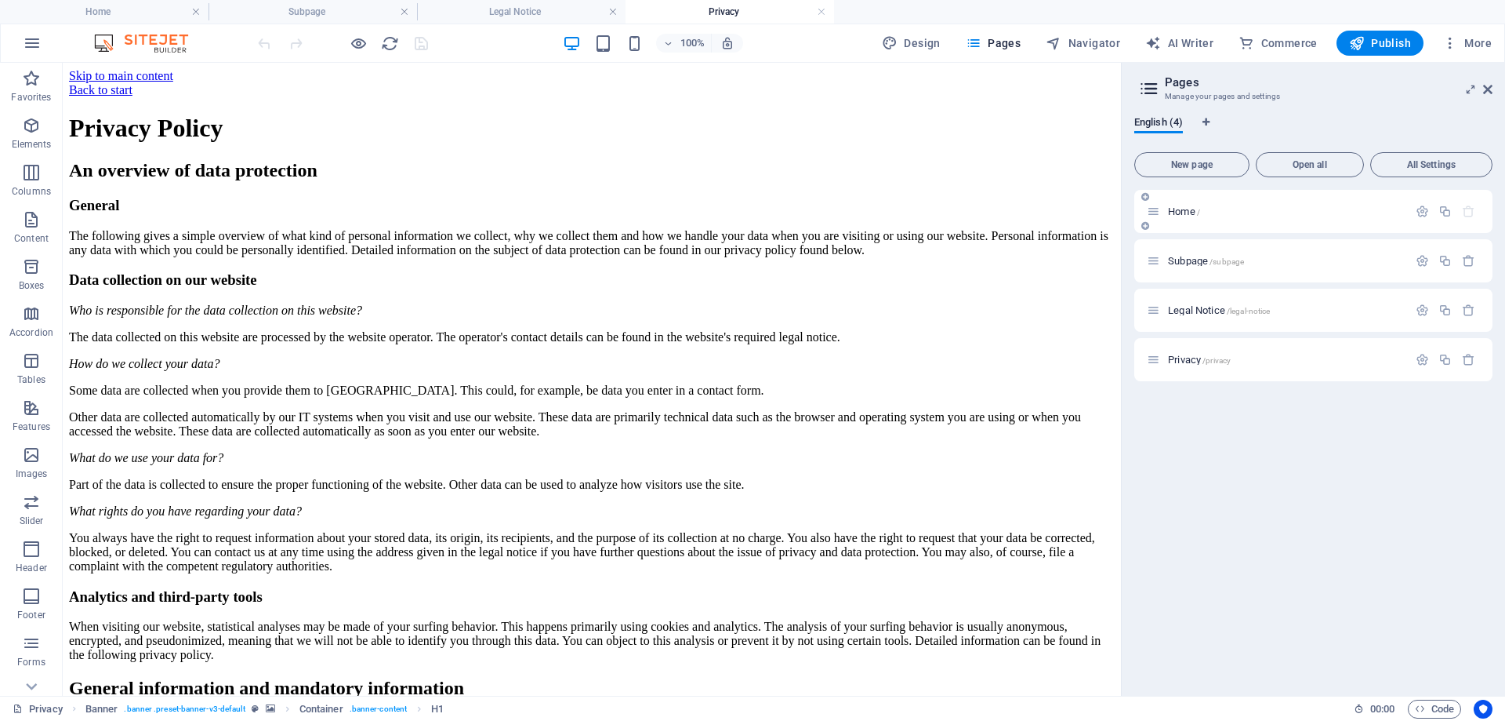
click at [1192, 208] on span "Home /" at bounding box center [1184, 211] width 32 height 12
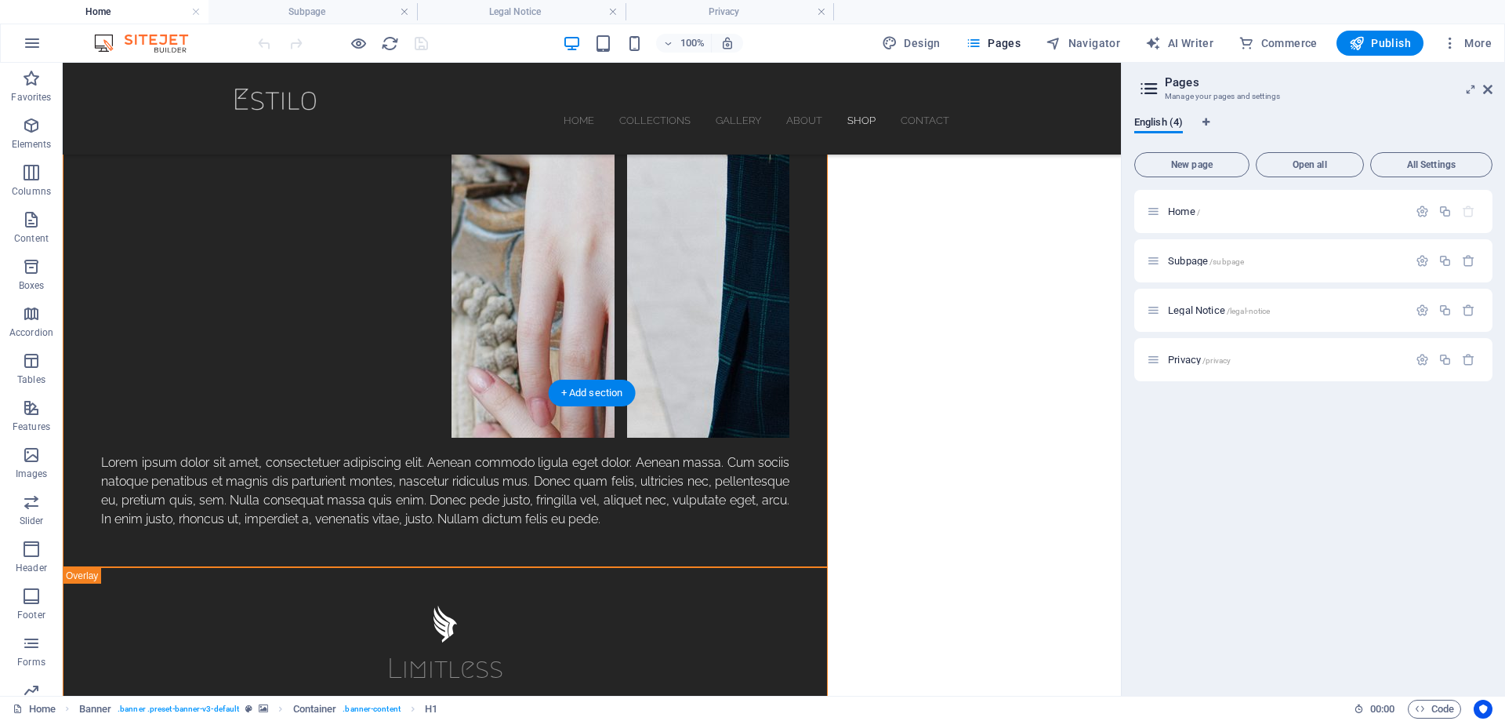
scroll to position [4920, 0]
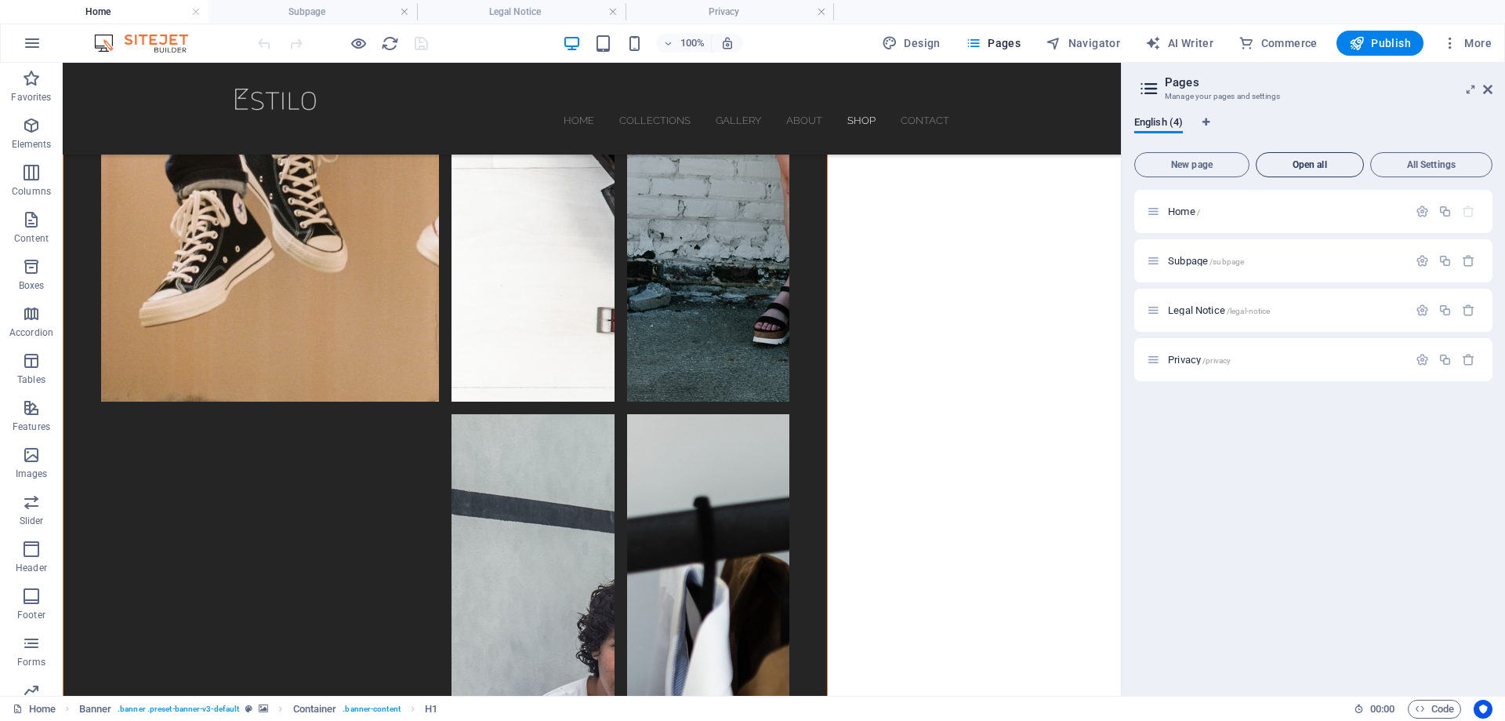
click at [1312, 163] on span "Open all" at bounding box center [1310, 164] width 94 height 9
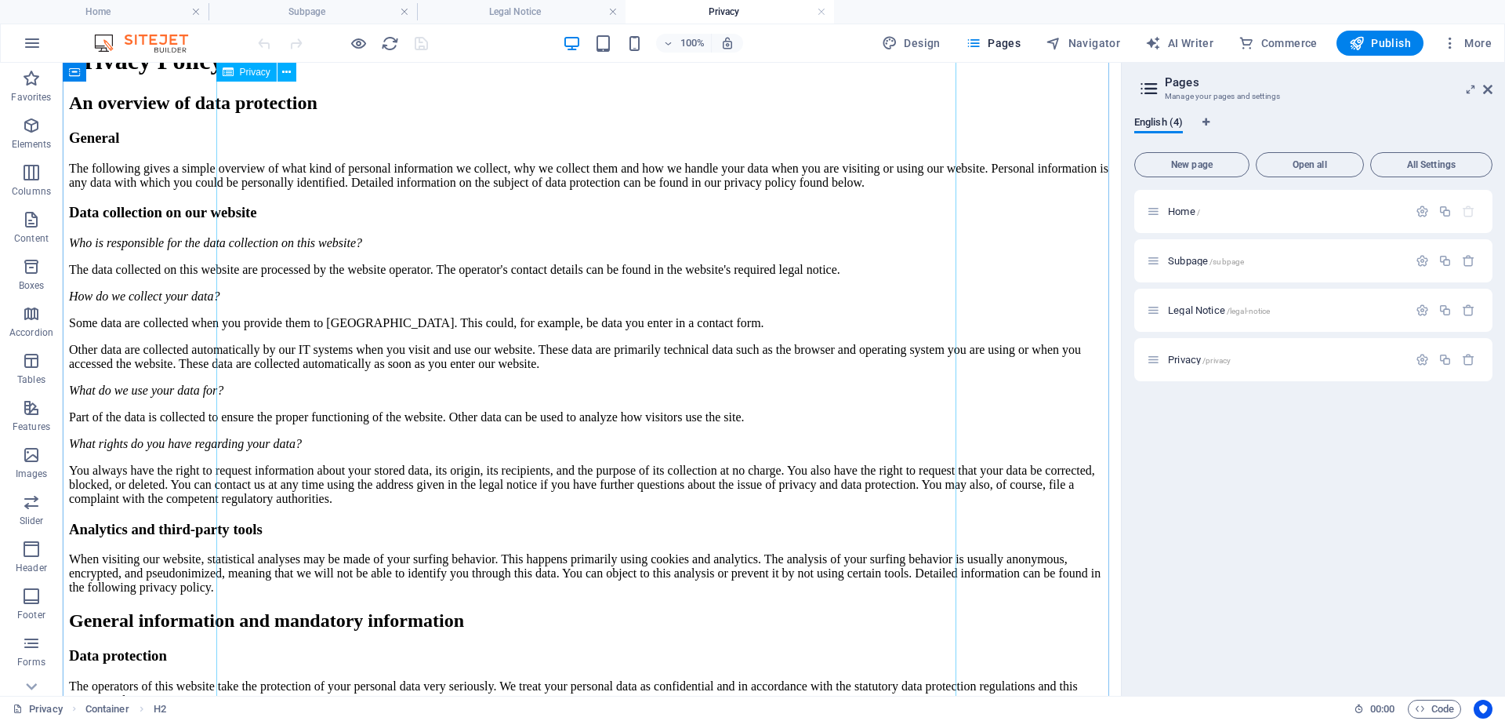
scroll to position [0, 0]
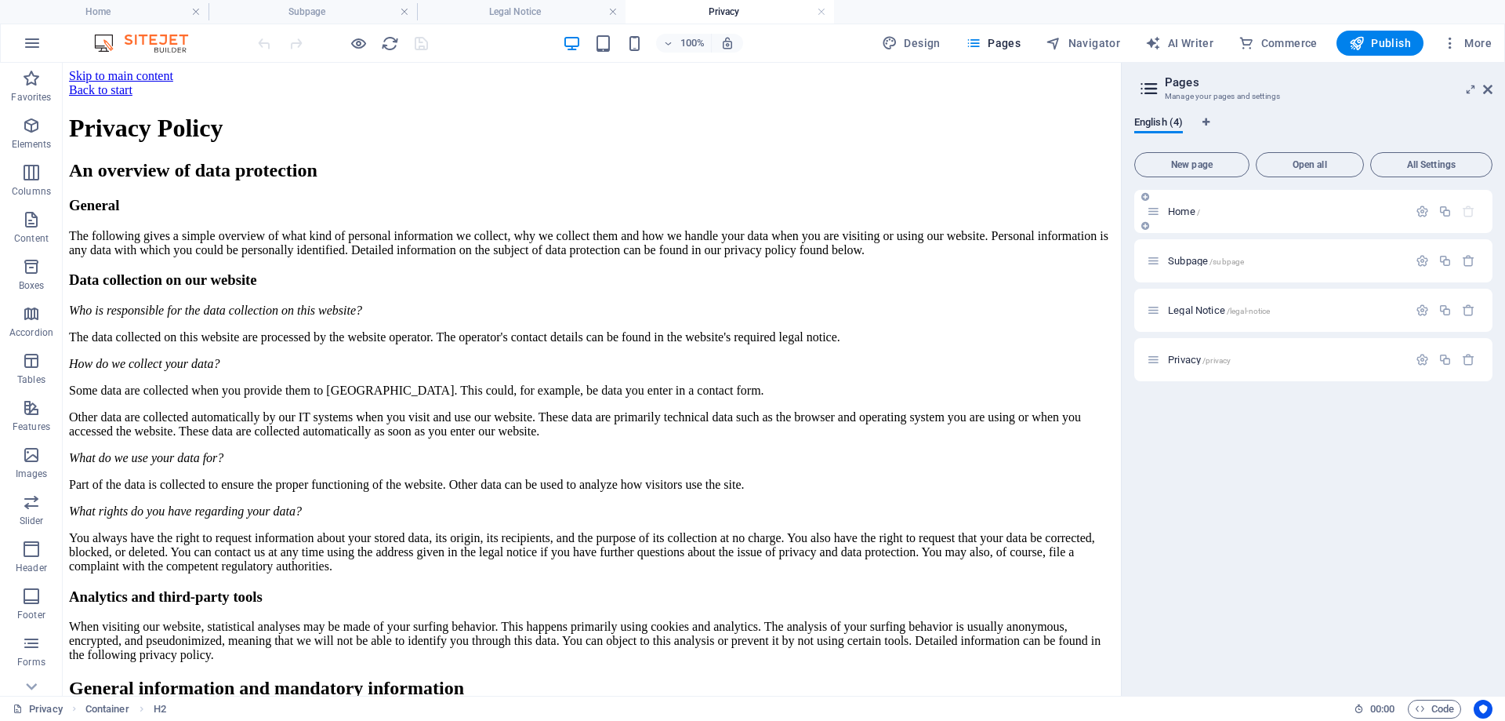
click at [1217, 216] on p "Home /" at bounding box center [1285, 211] width 235 height 10
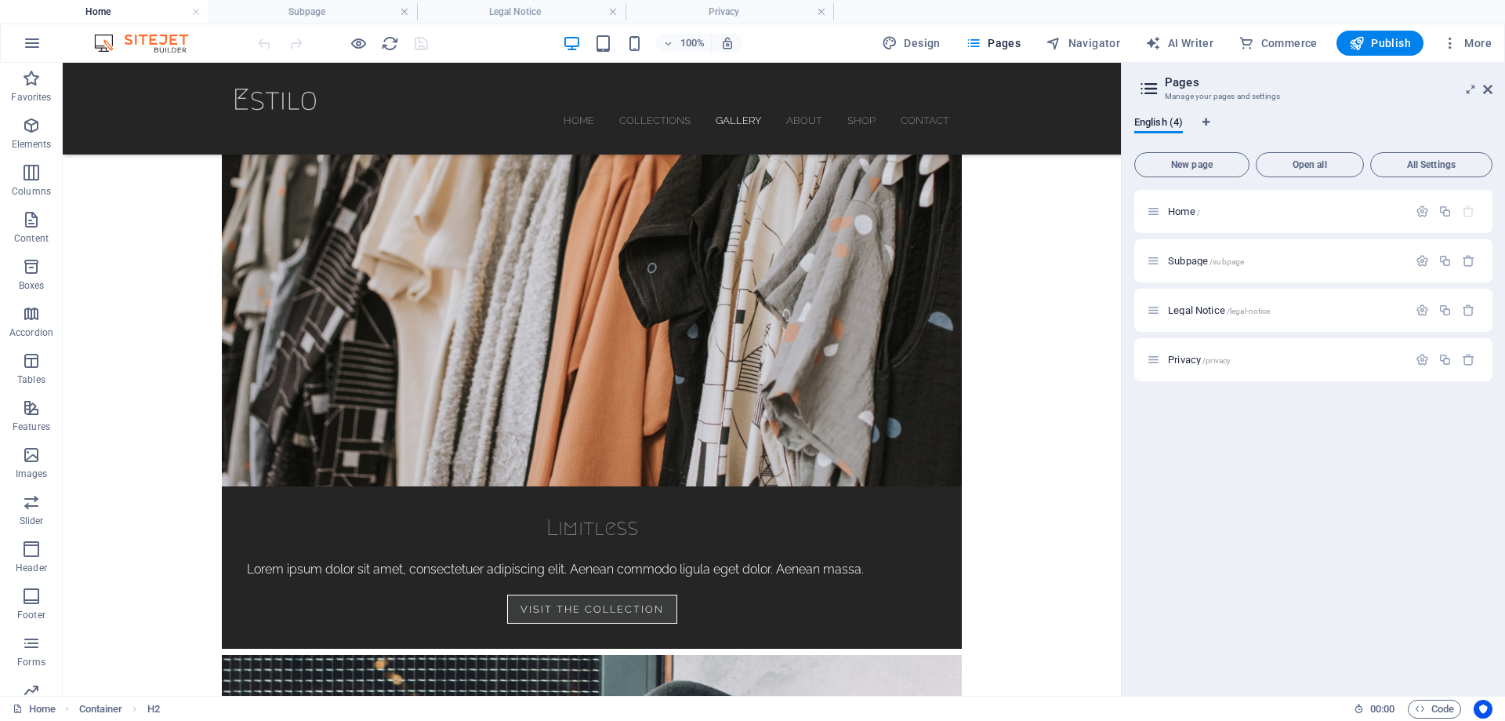
scroll to position [3293, 0]
